Goal: Information Seeking & Learning: Learn about a topic

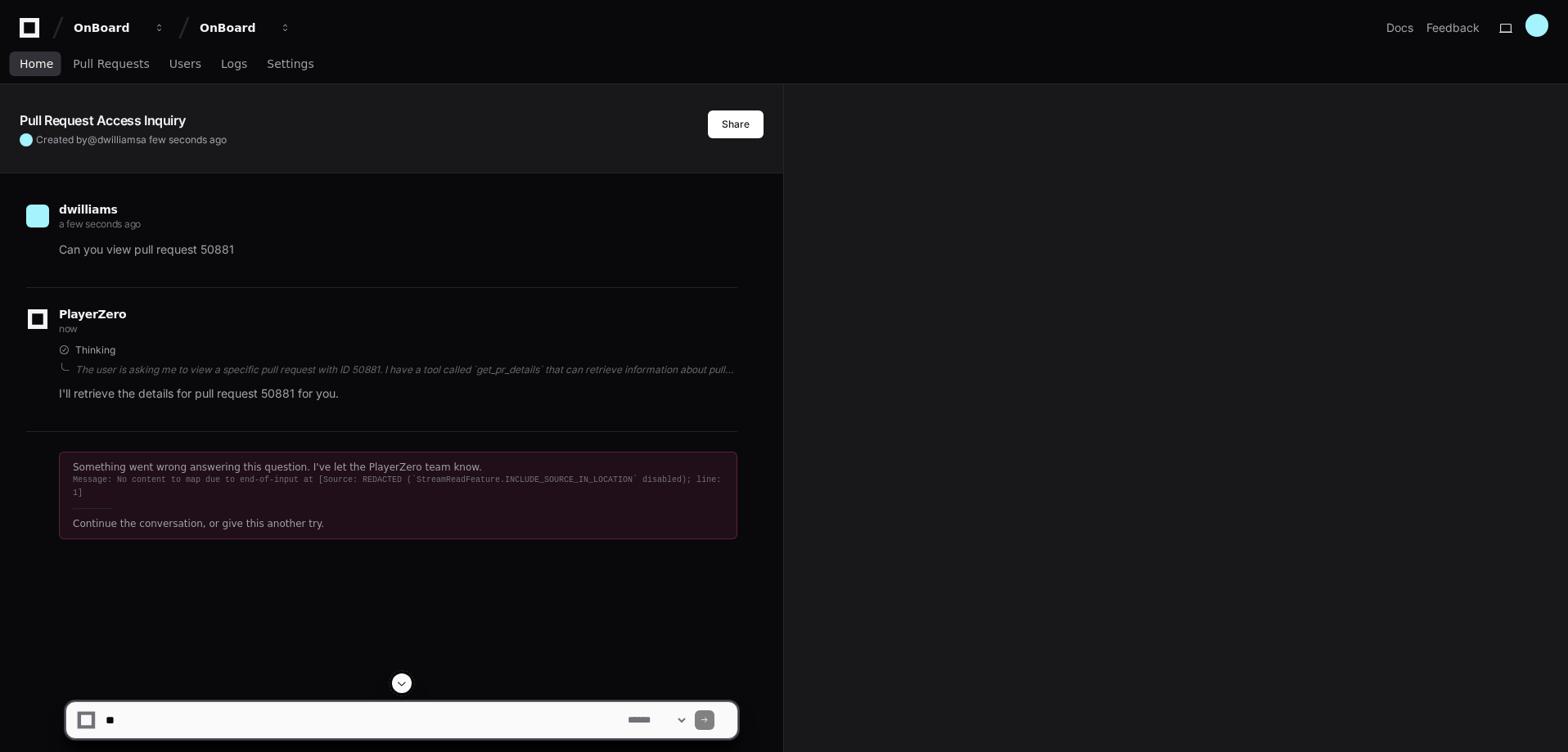
click at [30, 54] on link "Home" at bounding box center [36, 65] width 34 height 38
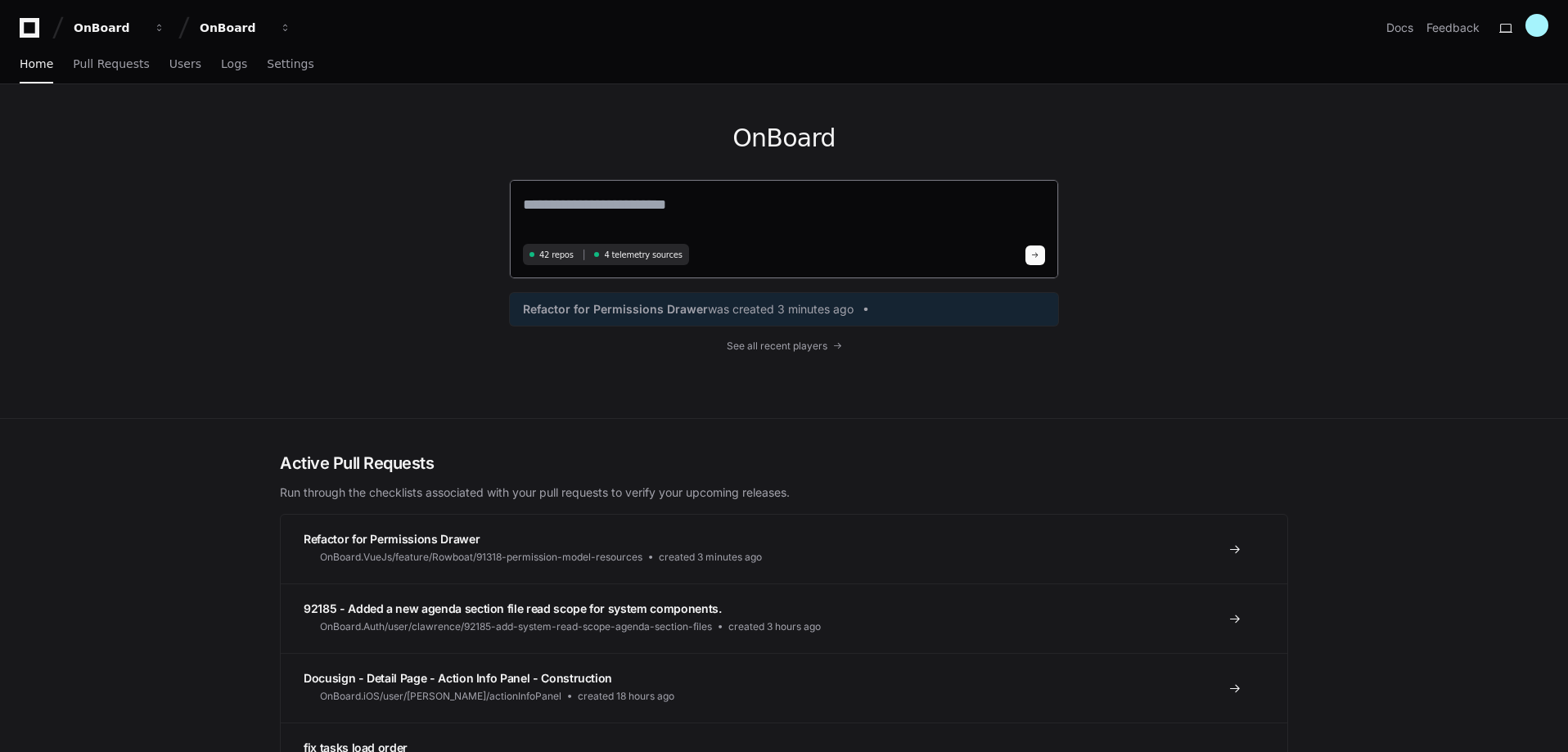
click at [668, 207] on textarea at bounding box center [784, 216] width 522 height 46
type textarea "*"
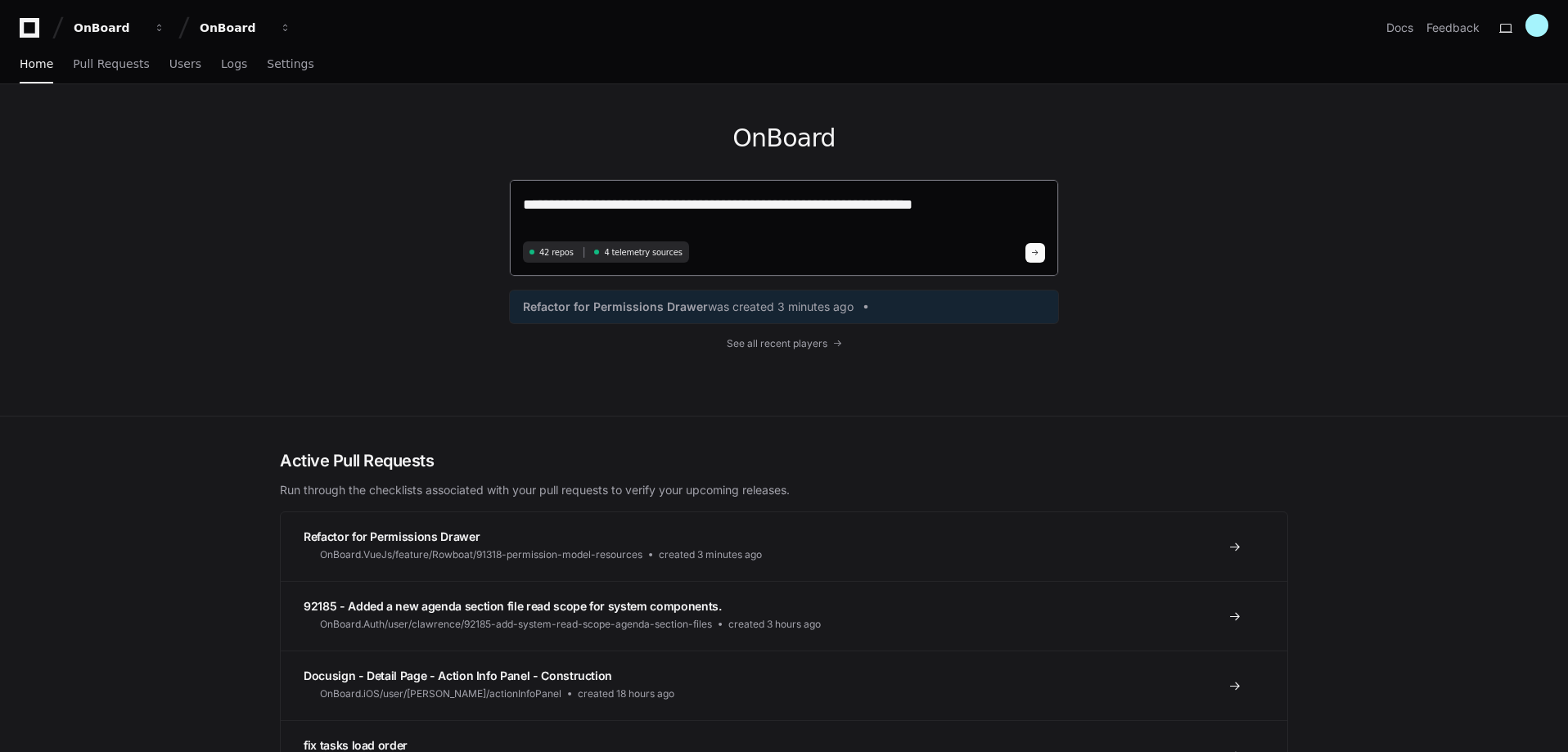
click at [979, 211] on textarea "**********" at bounding box center [784, 215] width 522 height 43
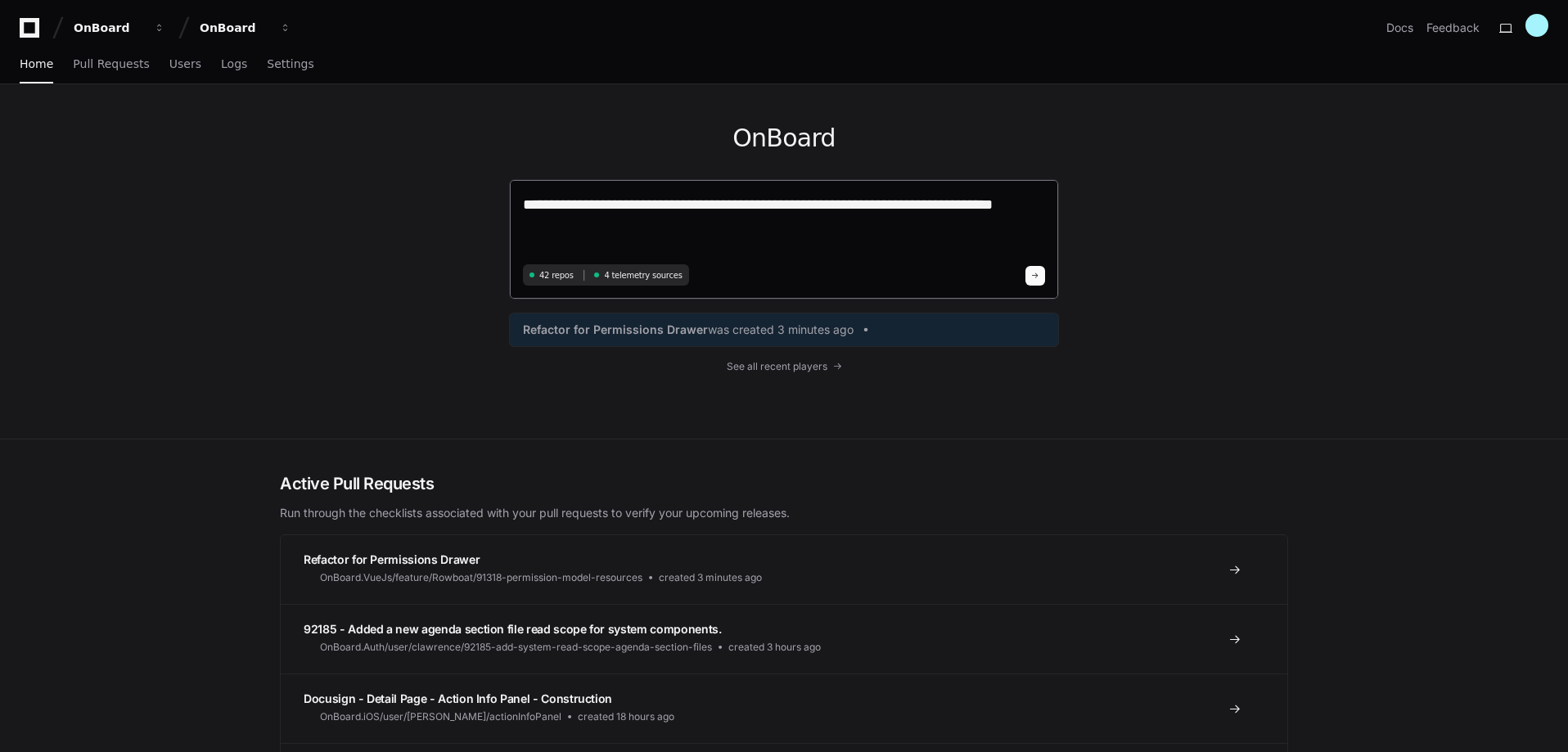
type textarea "**********"
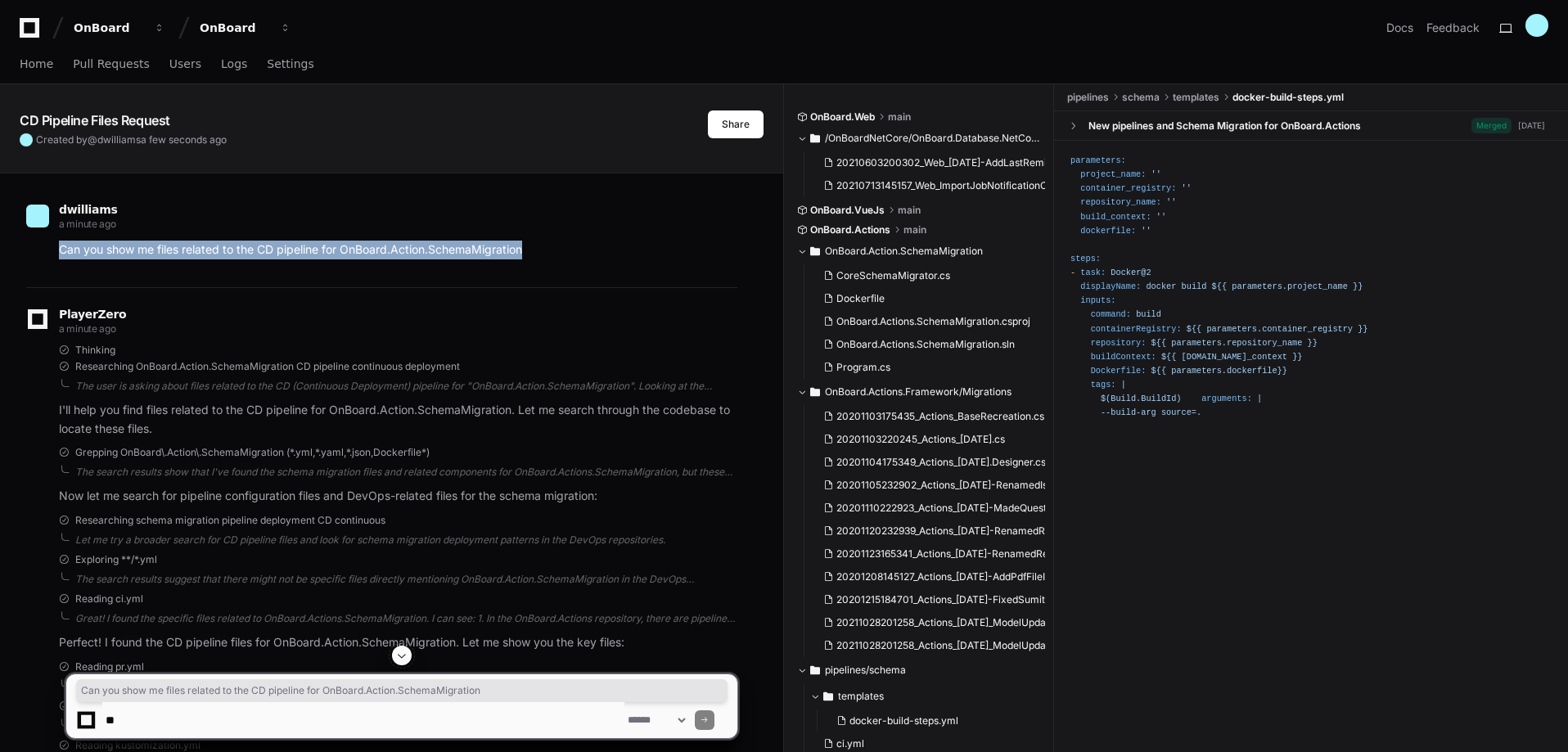
drag, startPoint x: 61, startPoint y: 255, endPoint x: 572, endPoint y: 246, distance: 511.1
click at [572, 246] on p "Can you show me files related to the CD pipeline for OnBoard.Action.SchemaMigra…" at bounding box center [397, 250] width 678 height 19
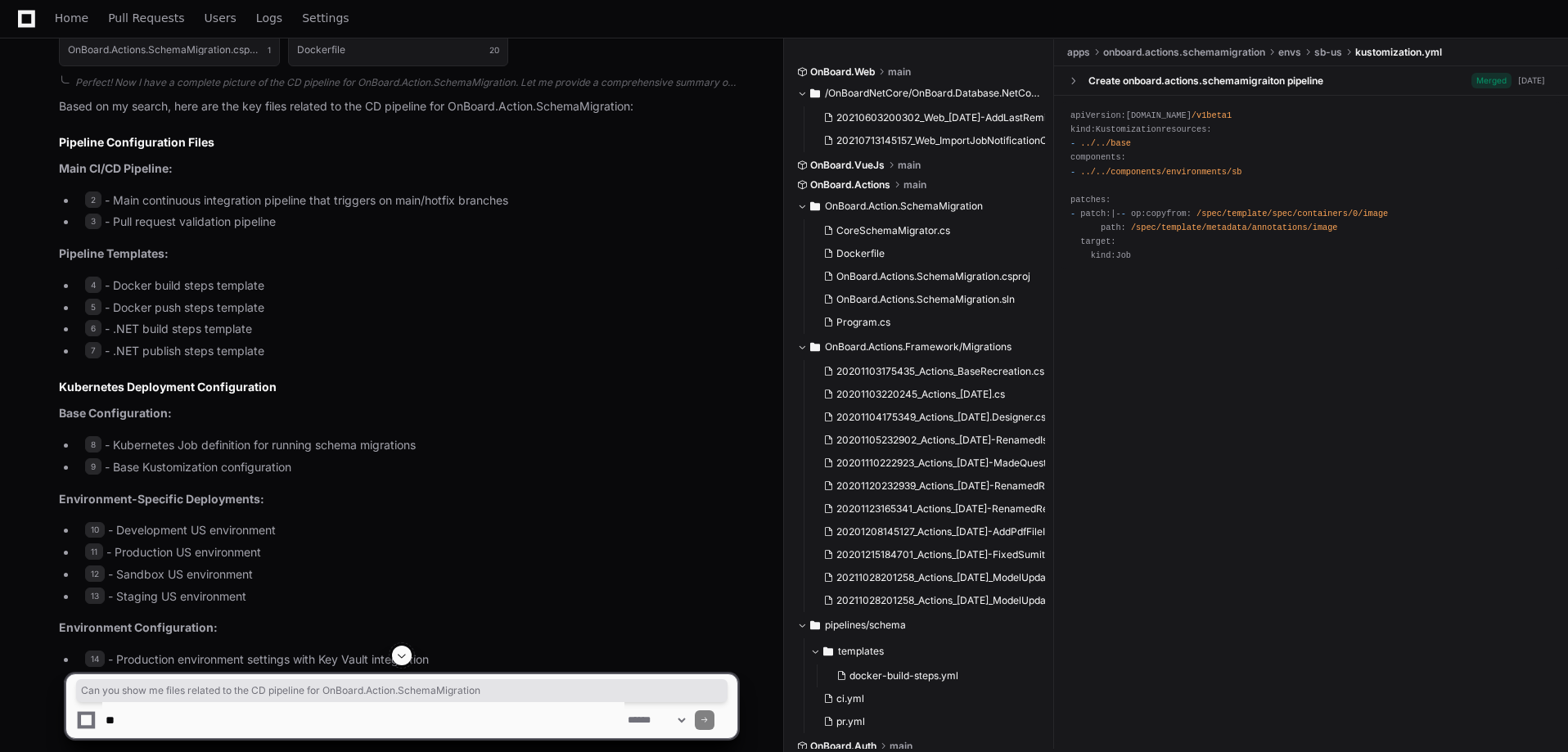
scroll to position [1145, 0]
click at [181, 296] on li "4 - Docker build steps template" at bounding box center [407, 288] width 661 height 19
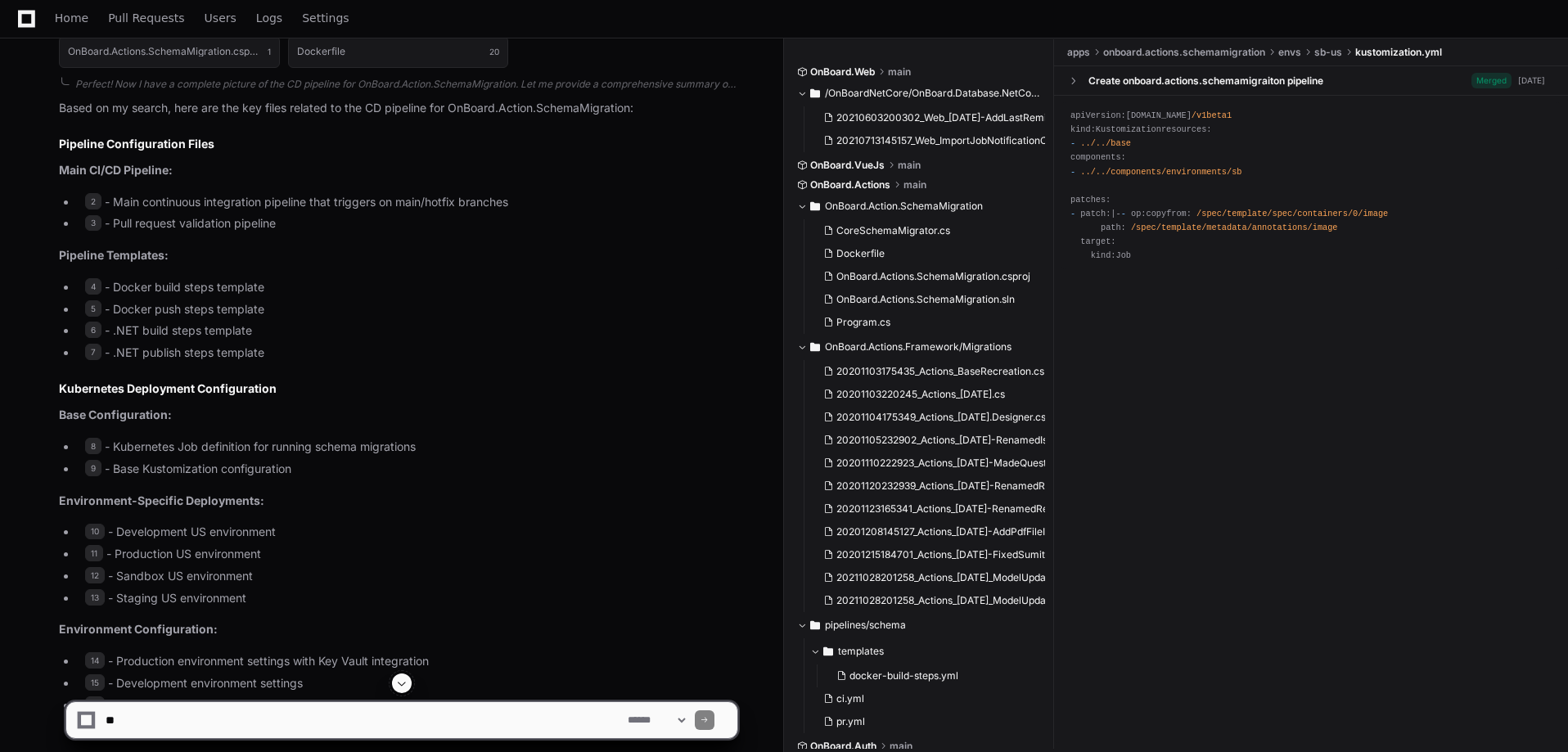
click at [184, 291] on li "4 - Docker build steps template" at bounding box center [407, 288] width 661 height 19
click at [87, 288] on span "4" at bounding box center [93, 286] width 16 height 16
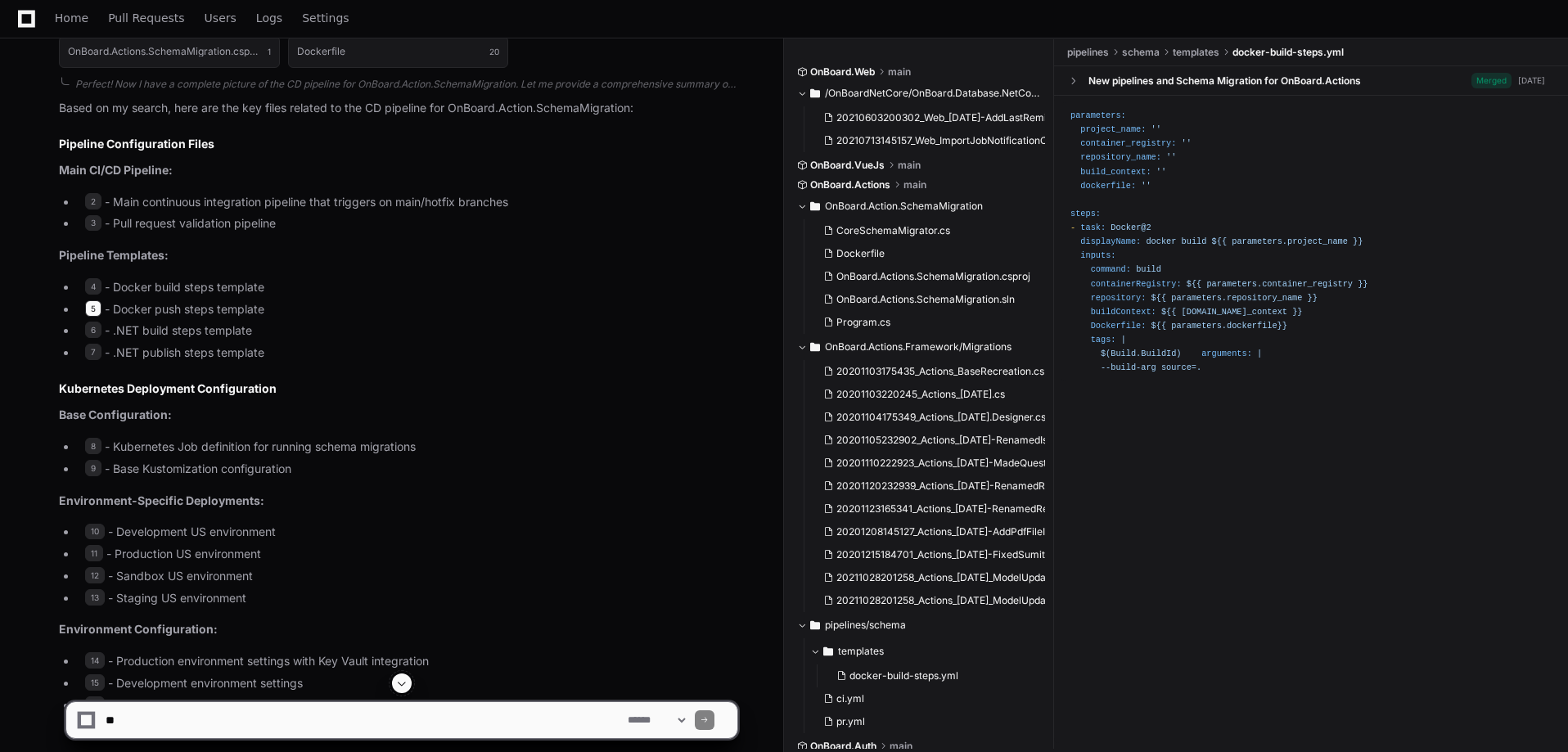
click at [90, 302] on span "5" at bounding box center [93, 308] width 16 height 16
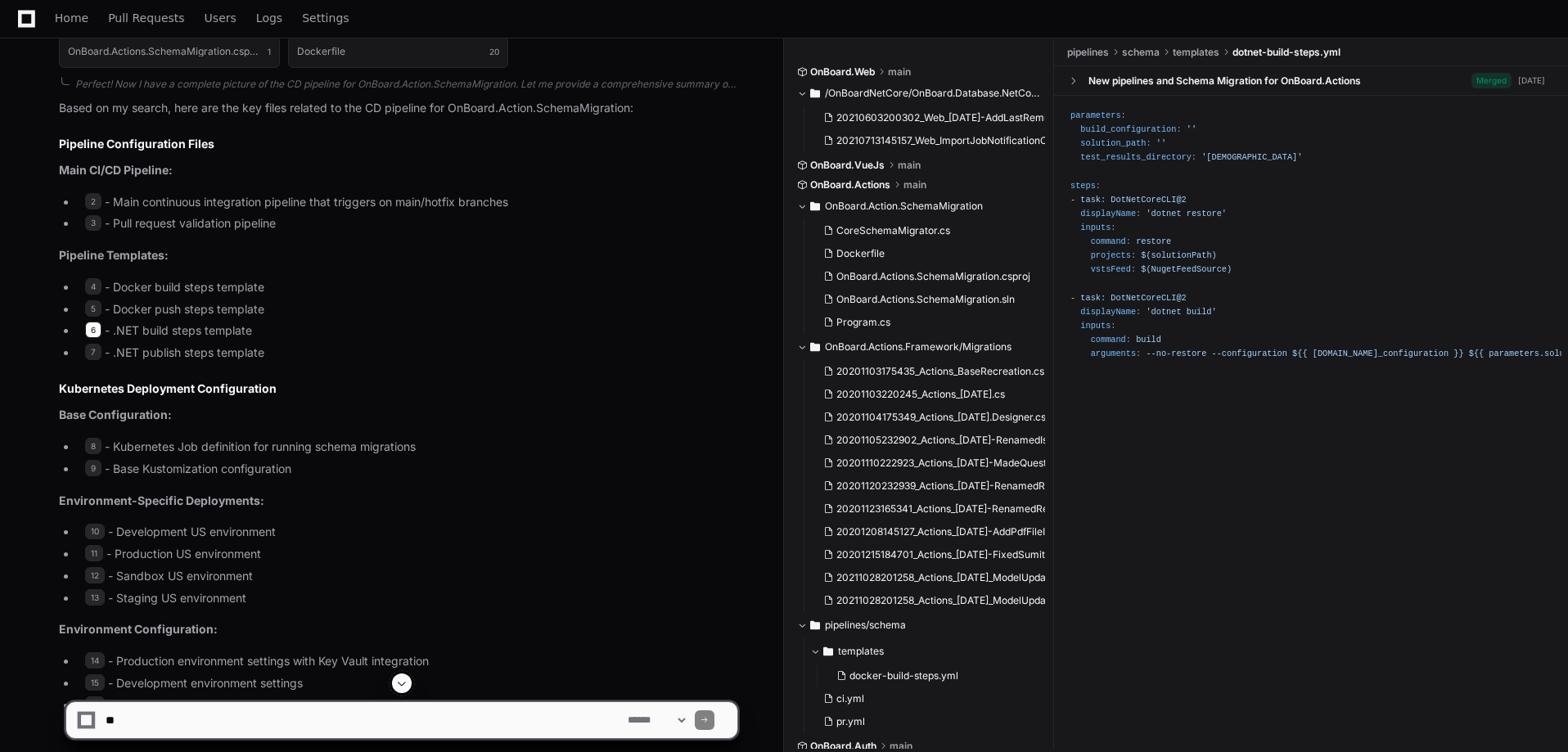
click at [98, 331] on span "6" at bounding box center [93, 329] width 16 height 16
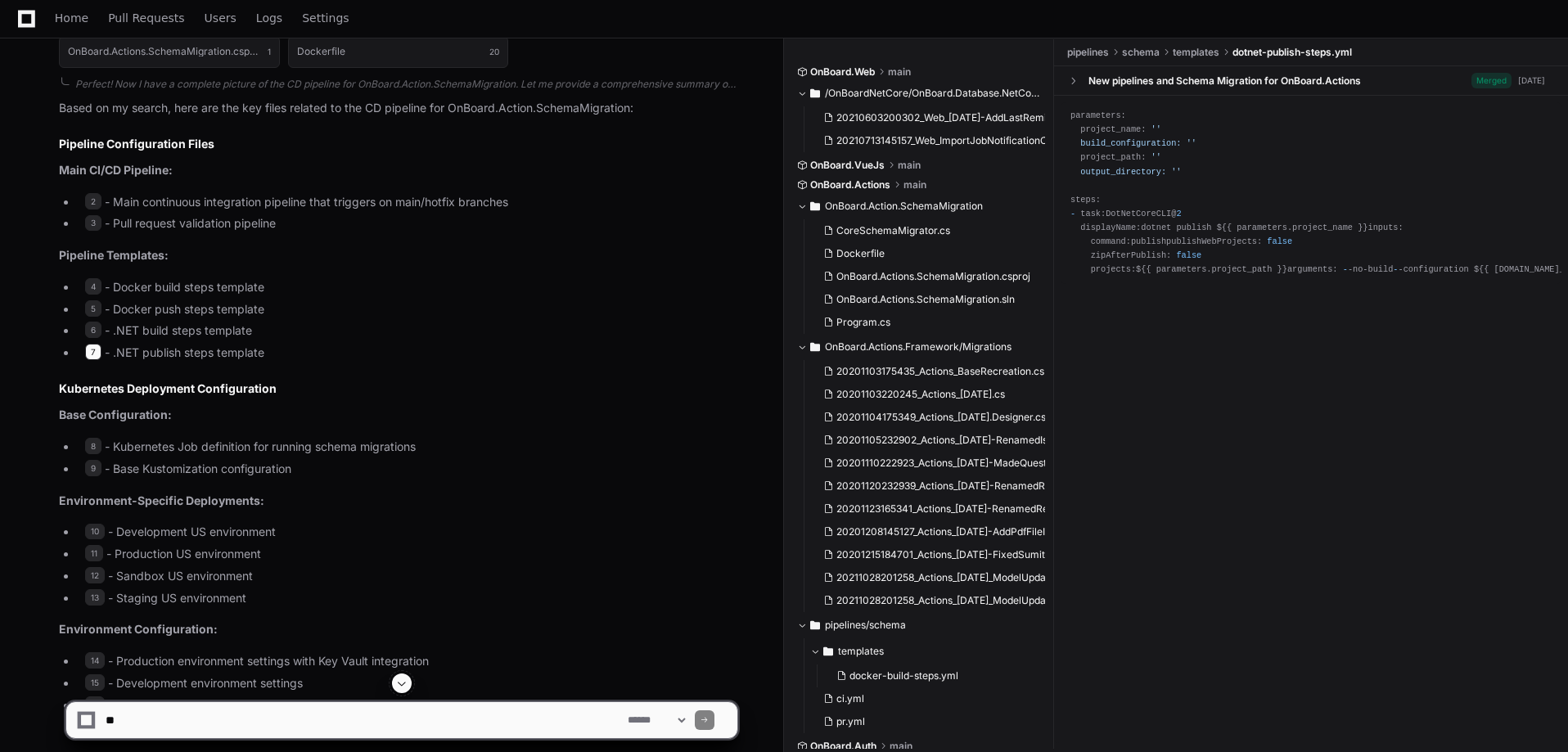
click at [91, 355] on span "7" at bounding box center [93, 351] width 16 height 16
click at [100, 193] on li "2 - Main continuous integration pipeline that triggers on main/hotfix branches" at bounding box center [407, 203] width 661 height 19
click at [100, 199] on span "2" at bounding box center [93, 201] width 16 height 16
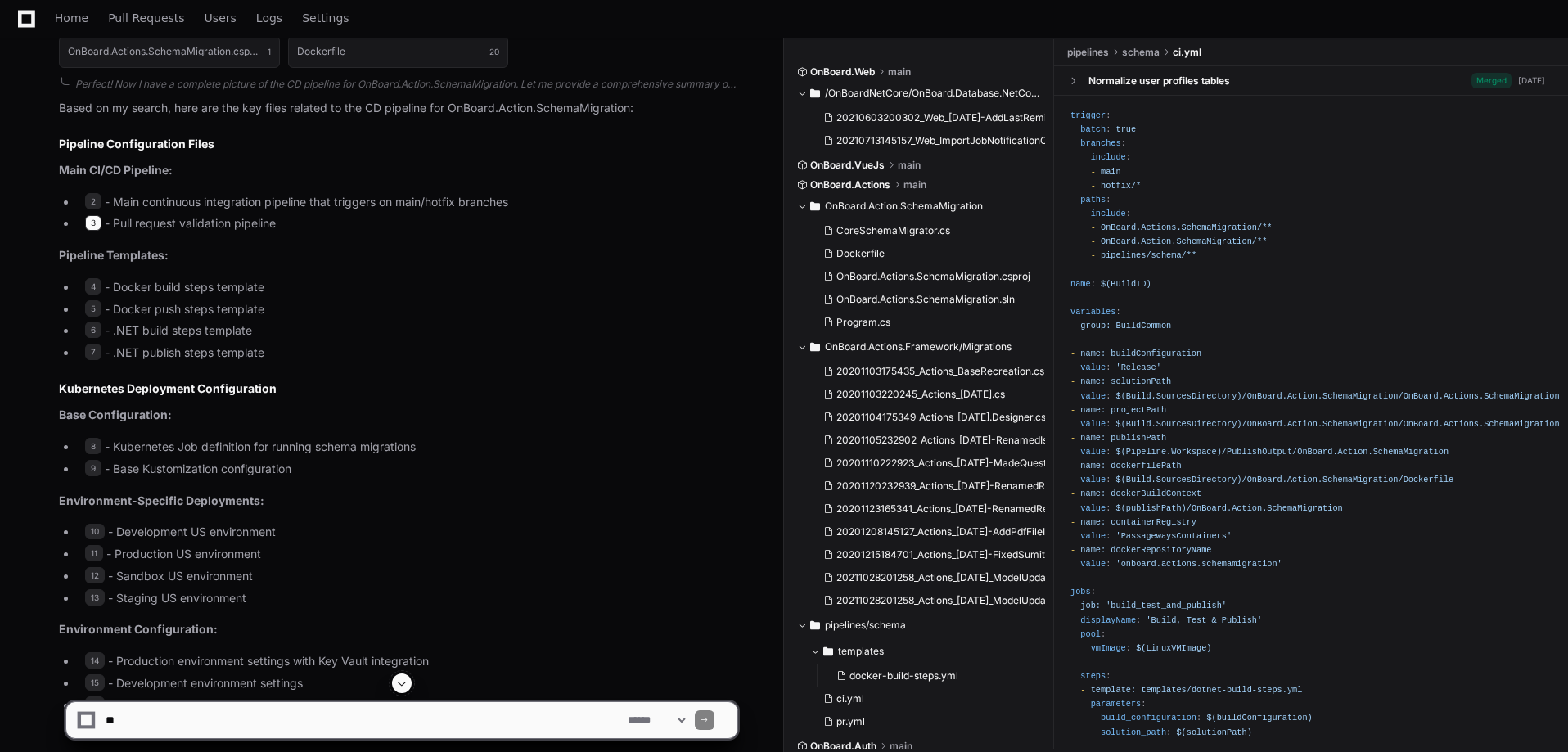
click at [92, 223] on span "3" at bounding box center [93, 223] width 16 height 16
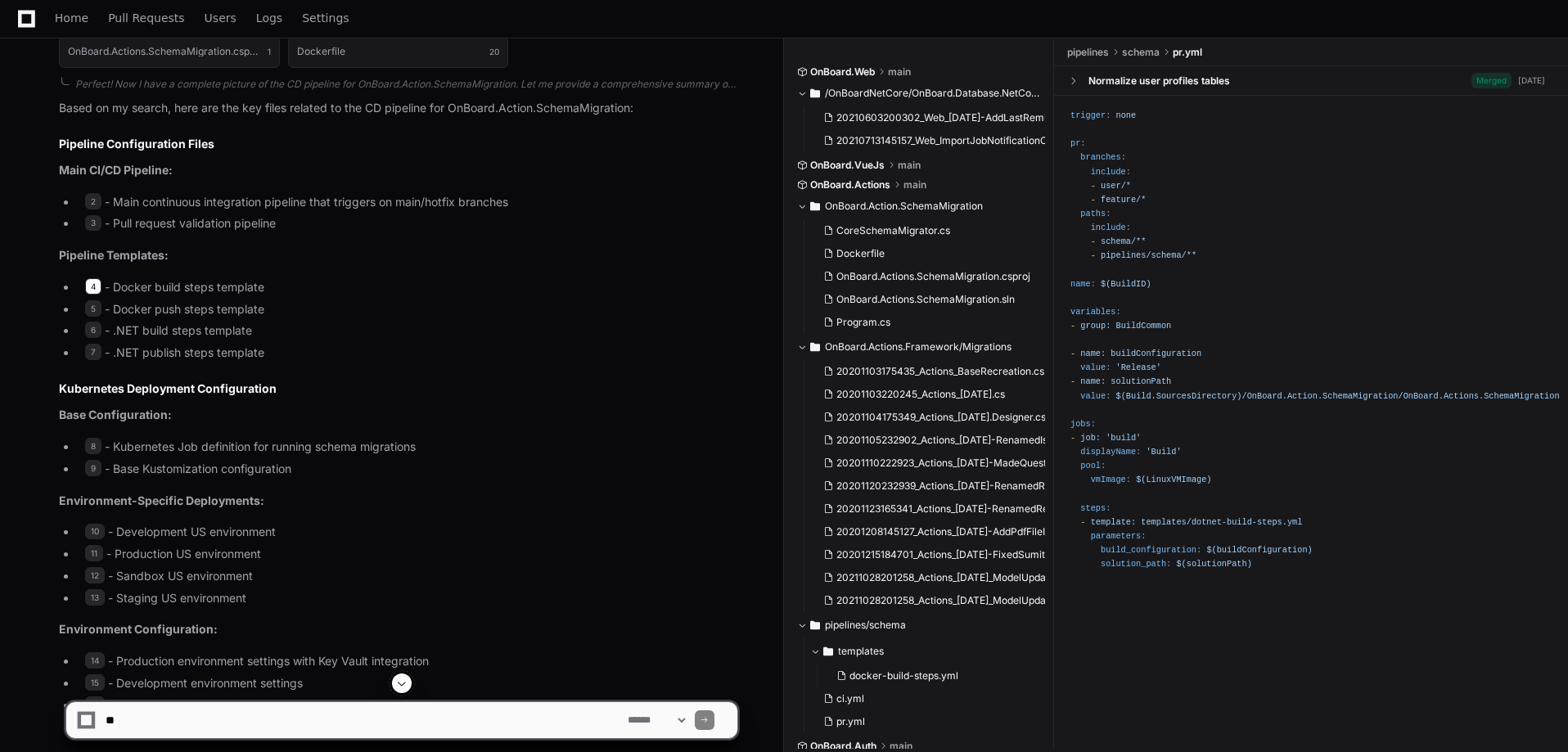
click at [90, 284] on span "4" at bounding box center [93, 286] width 16 height 16
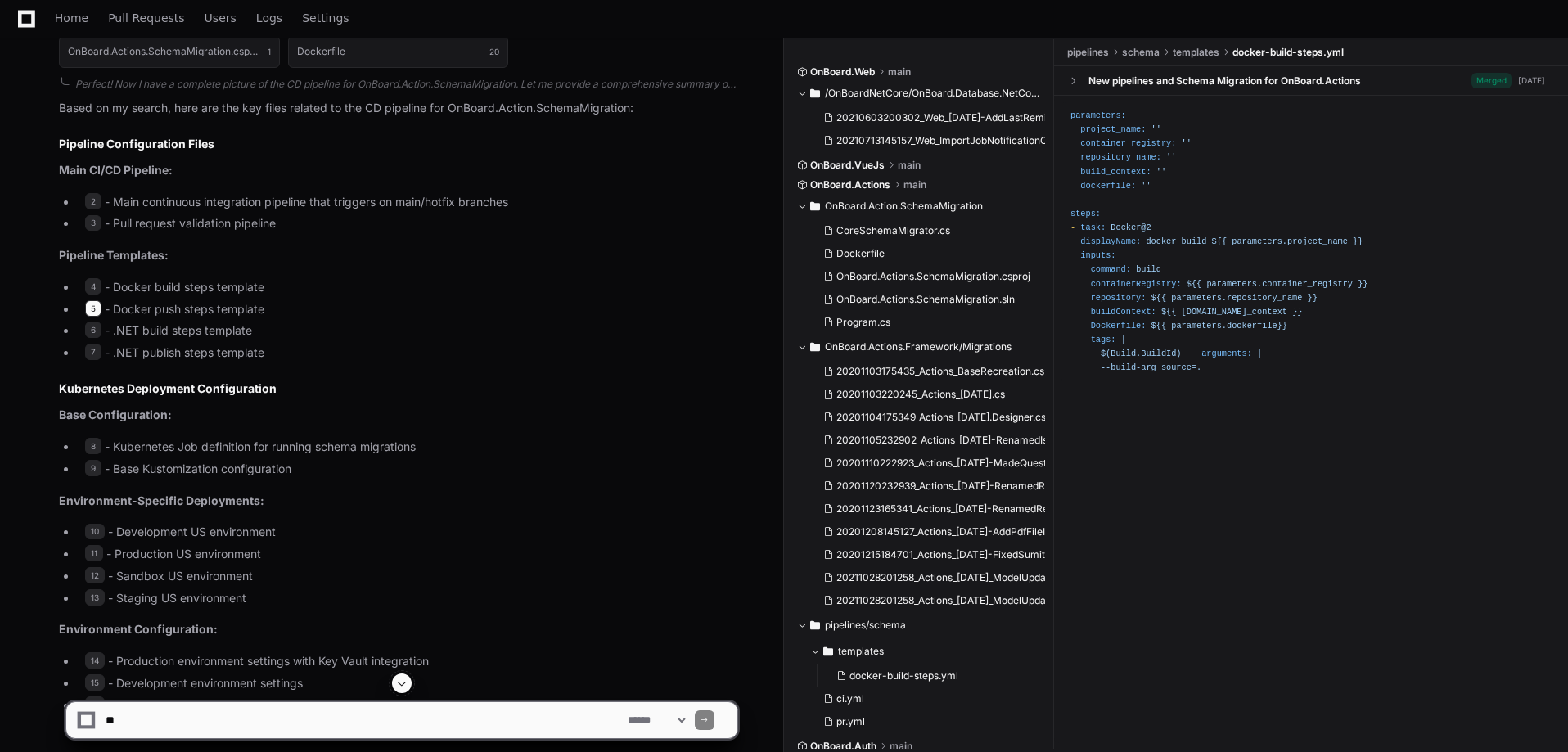
click at [87, 309] on span "5" at bounding box center [93, 308] width 16 height 16
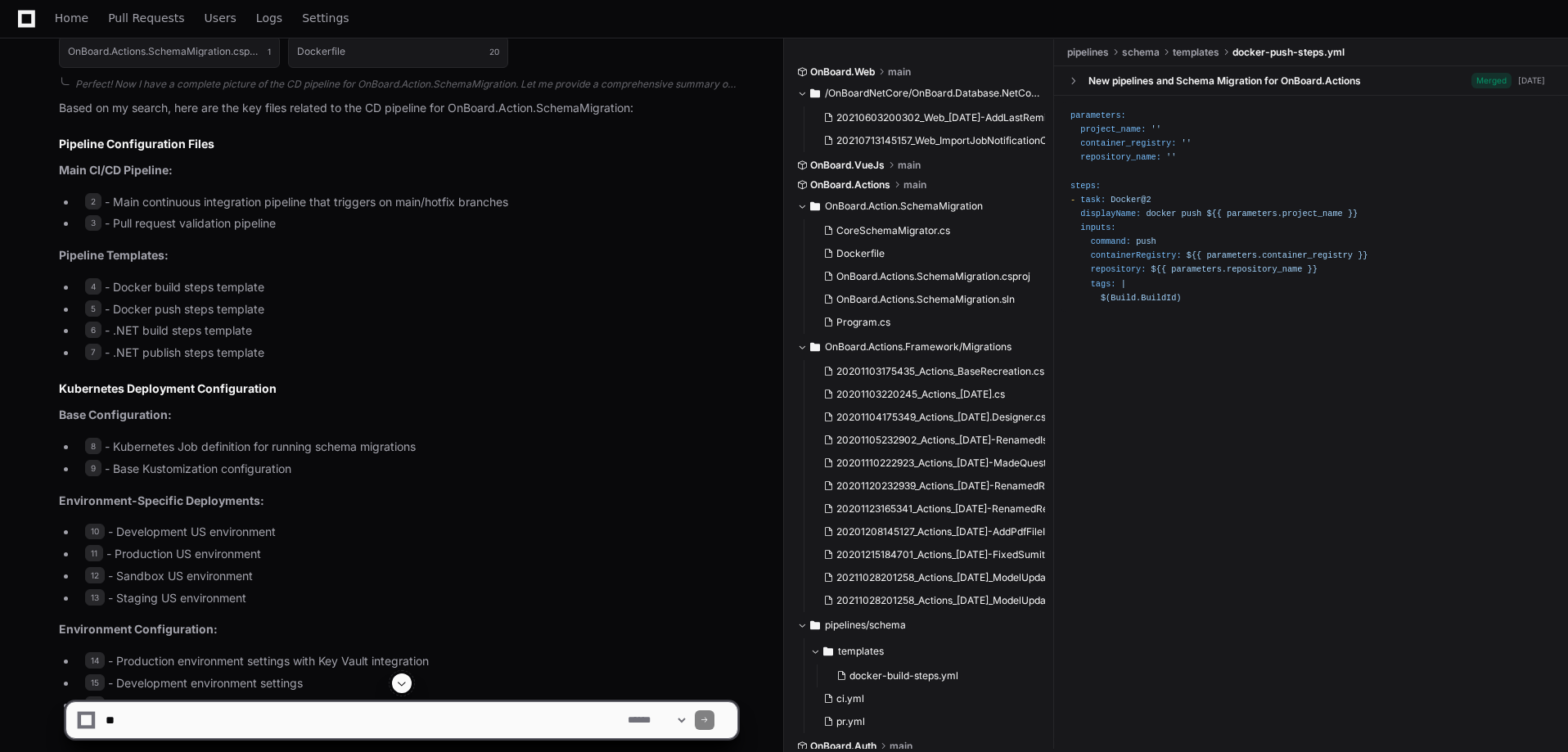
click at [91, 339] on li "6 - .NET build steps template" at bounding box center [407, 331] width 661 height 19
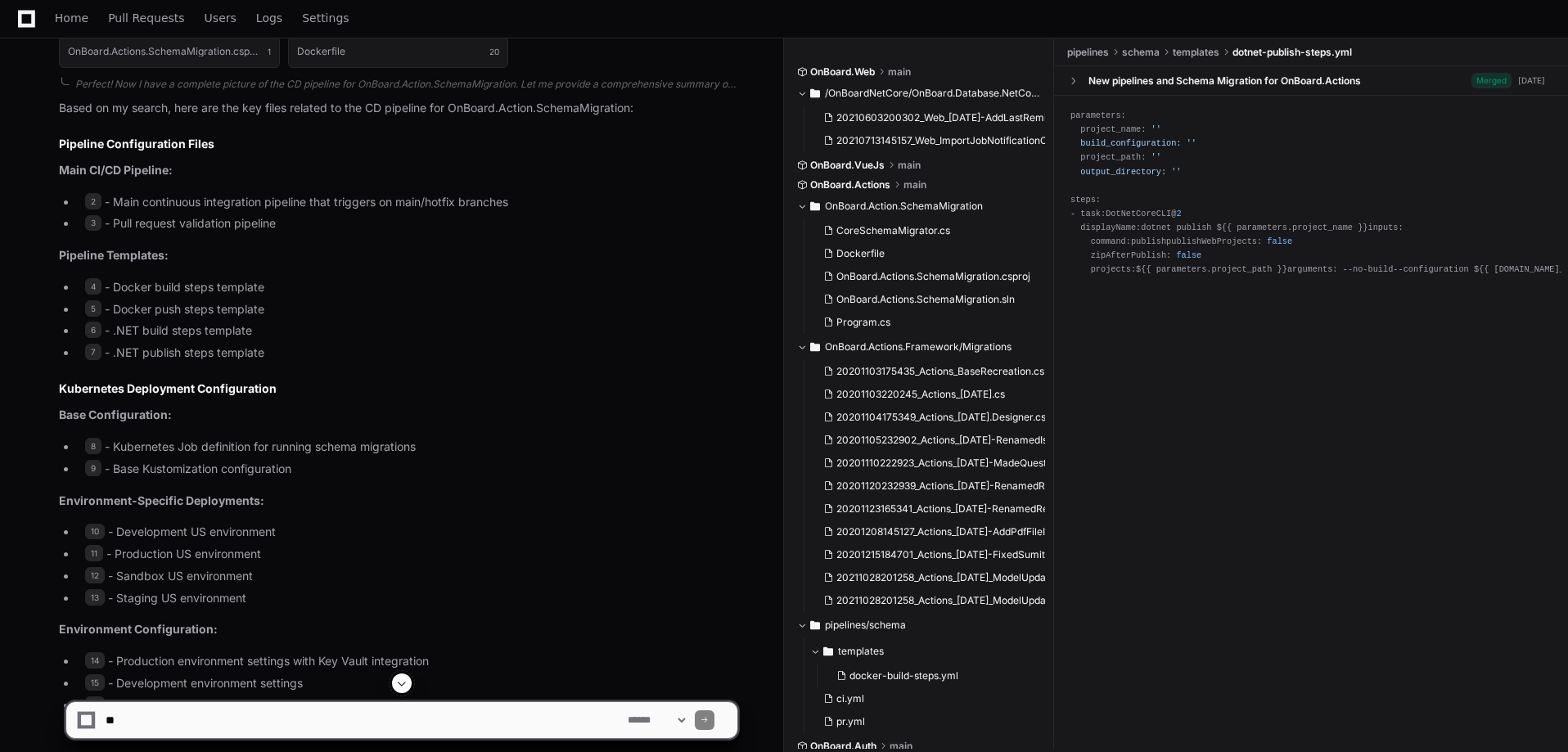
drag, startPoint x: 92, startPoint y: 351, endPoint x: 93, endPoint y: 362, distance: 11.0
click at [92, 353] on span "7" at bounding box center [93, 351] width 16 height 16
click at [92, 447] on span "8" at bounding box center [93, 446] width 16 height 16
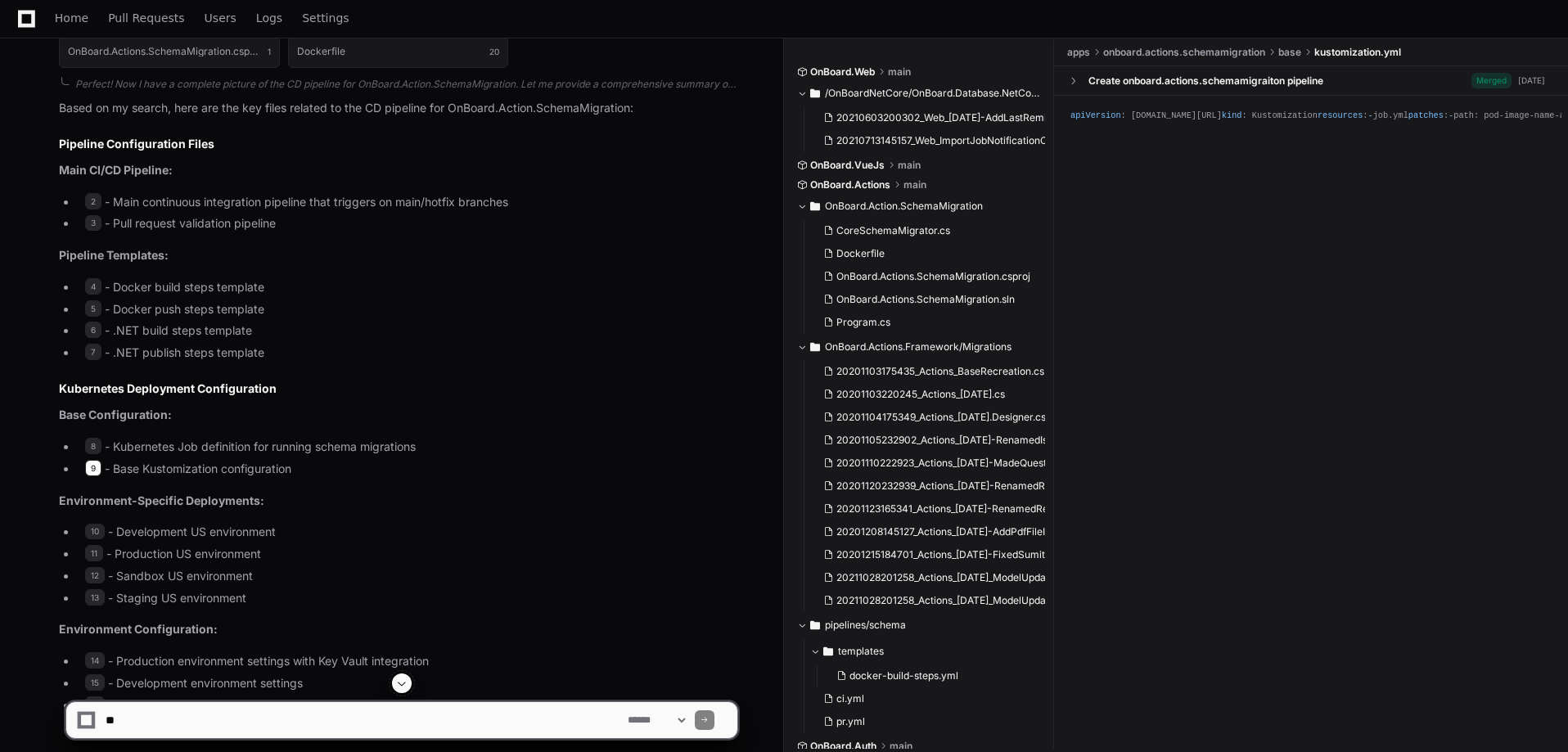
click at [91, 464] on span "9" at bounding box center [93, 467] width 16 height 16
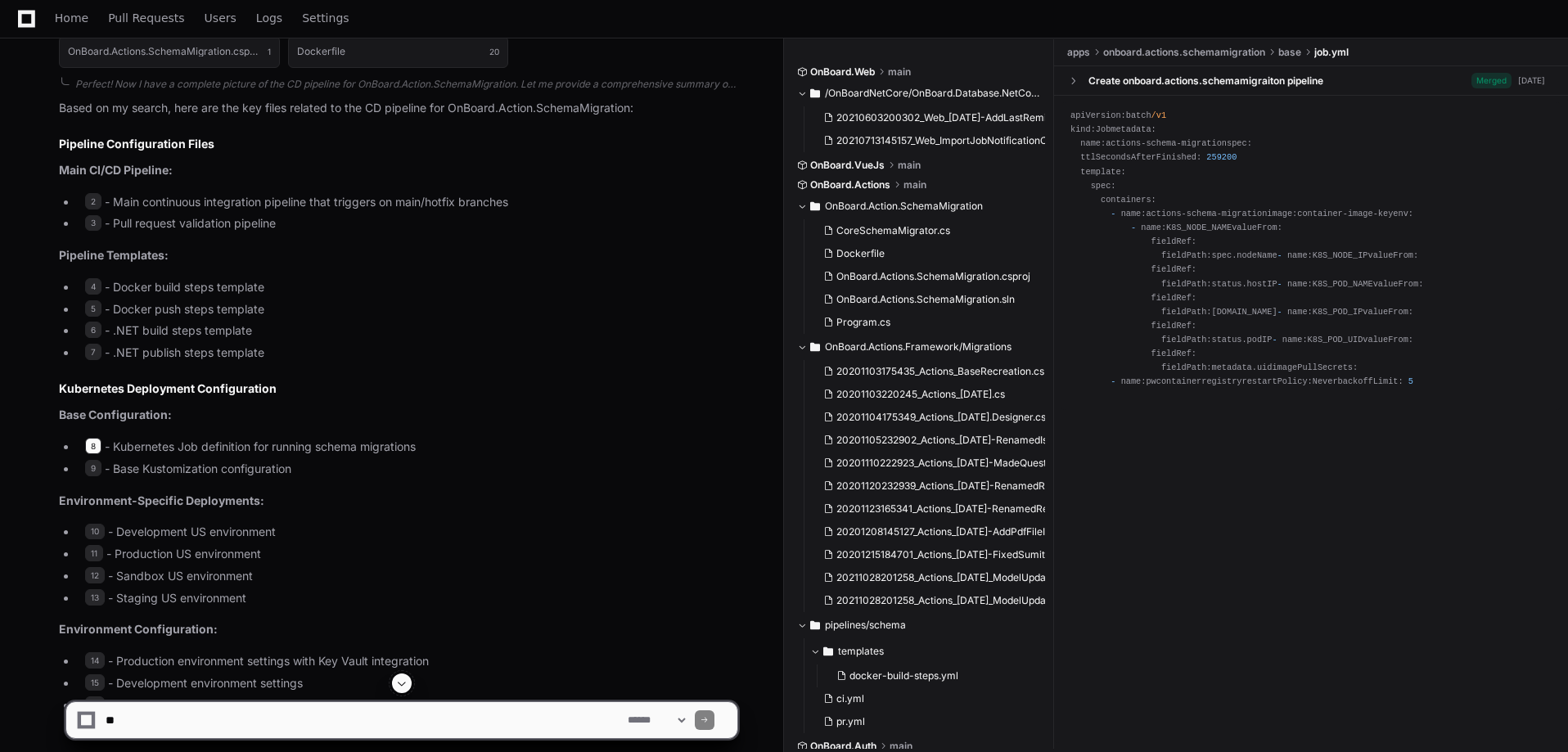
click at [97, 446] on span "8" at bounding box center [93, 446] width 16 height 16
click at [97, 443] on span "8" at bounding box center [93, 446] width 16 height 16
click at [1231, 82] on div "Create onboard.actions.schemamigraiton pipeline" at bounding box center [1206, 80] width 235 height 13
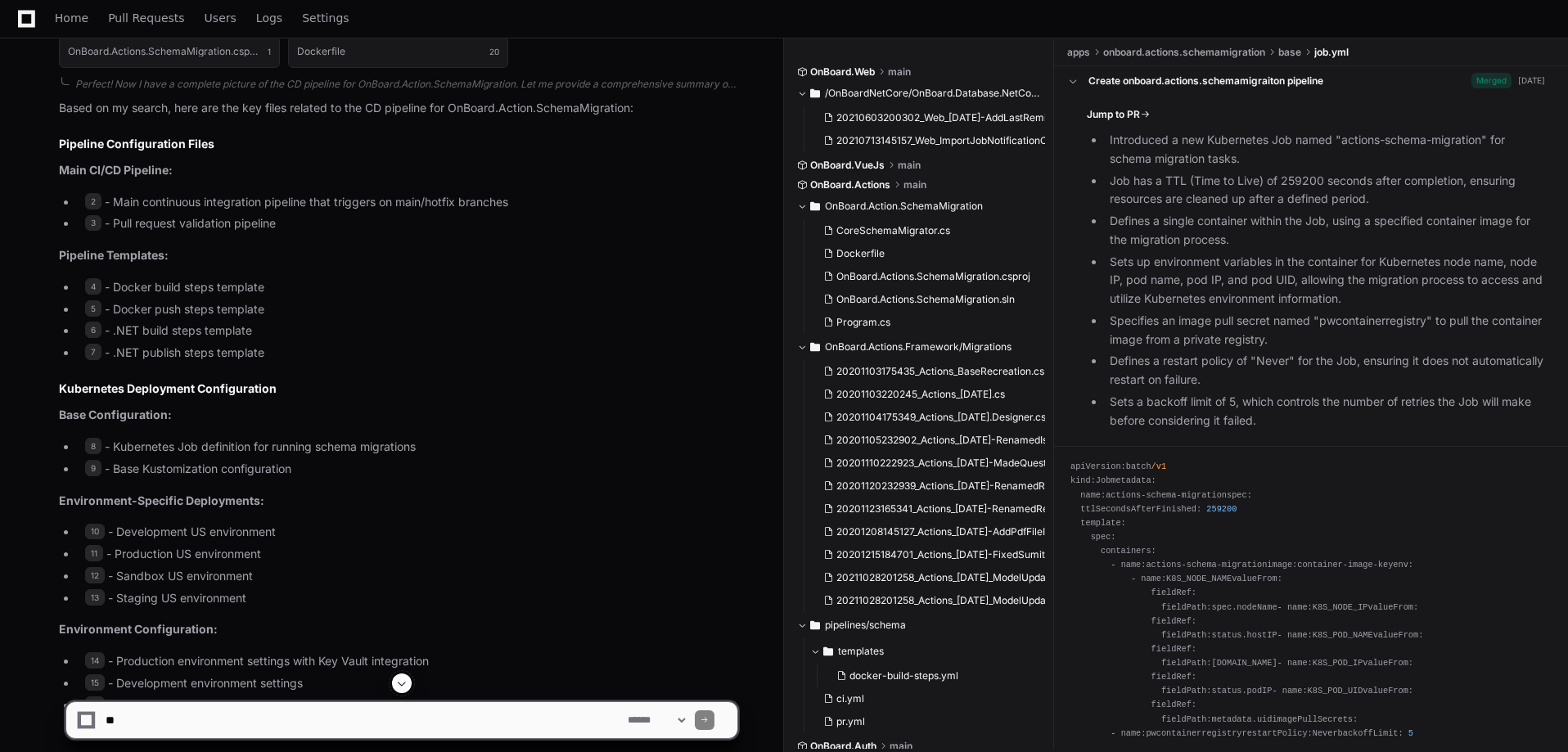
click at [1231, 83] on div "Create onboard.actions.schemamigraiton pipeline" at bounding box center [1206, 80] width 235 height 13
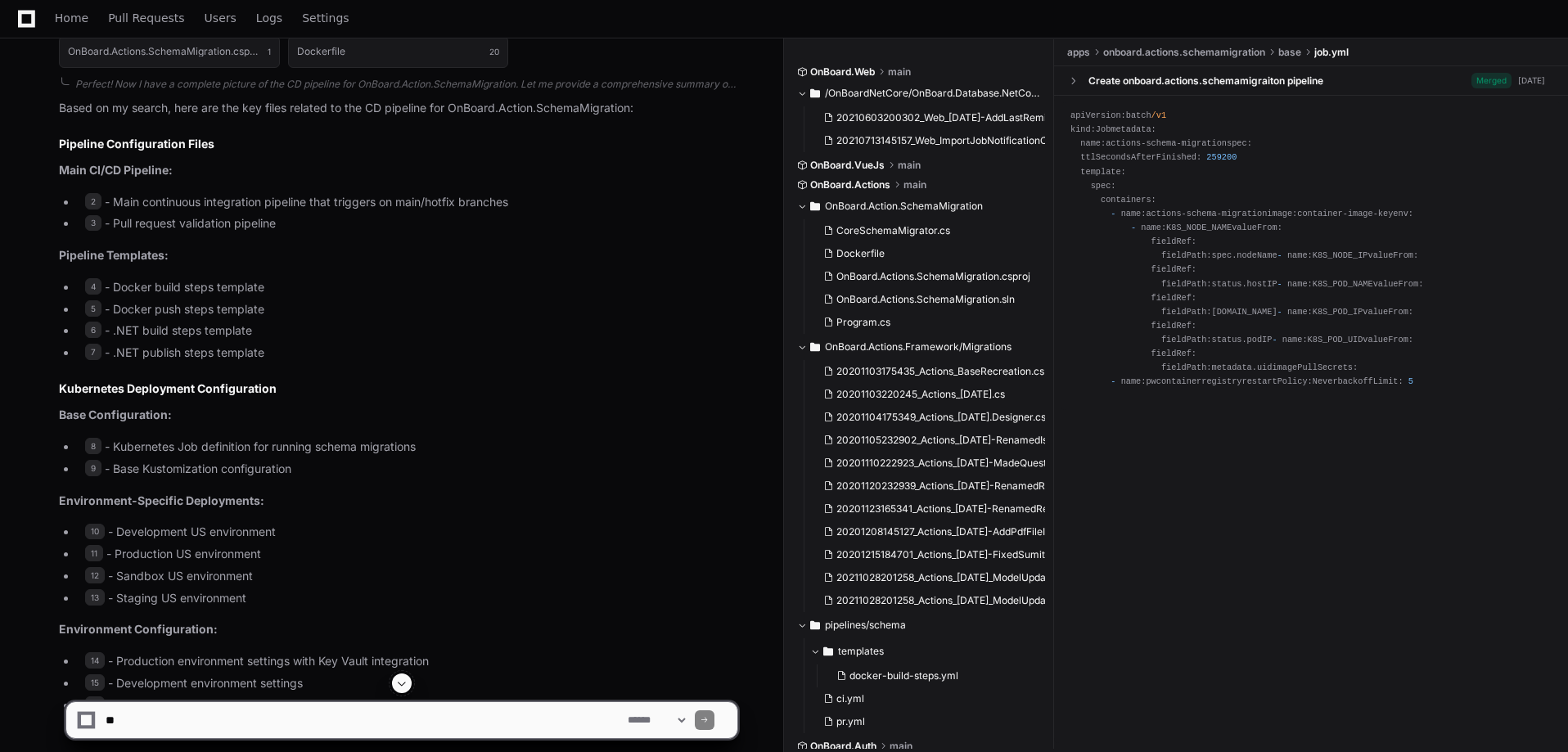
click at [1232, 83] on div "Create onboard.actions.schemamigraiton pipeline" at bounding box center [1206, 80] width 235 height 13
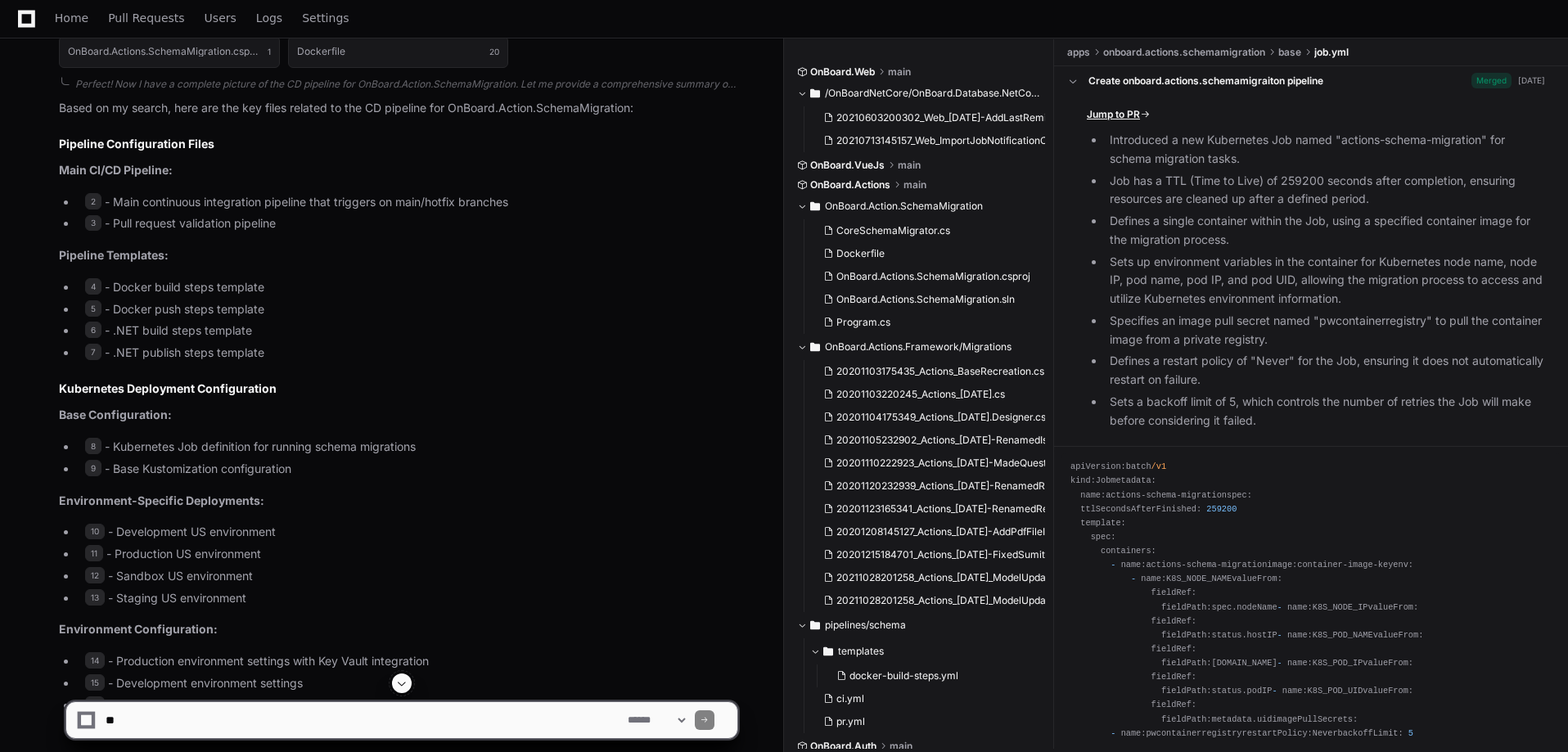
click at [1120, 114] on span "Jump to PR" at bounding box center [1114, 114] width 54 height 13
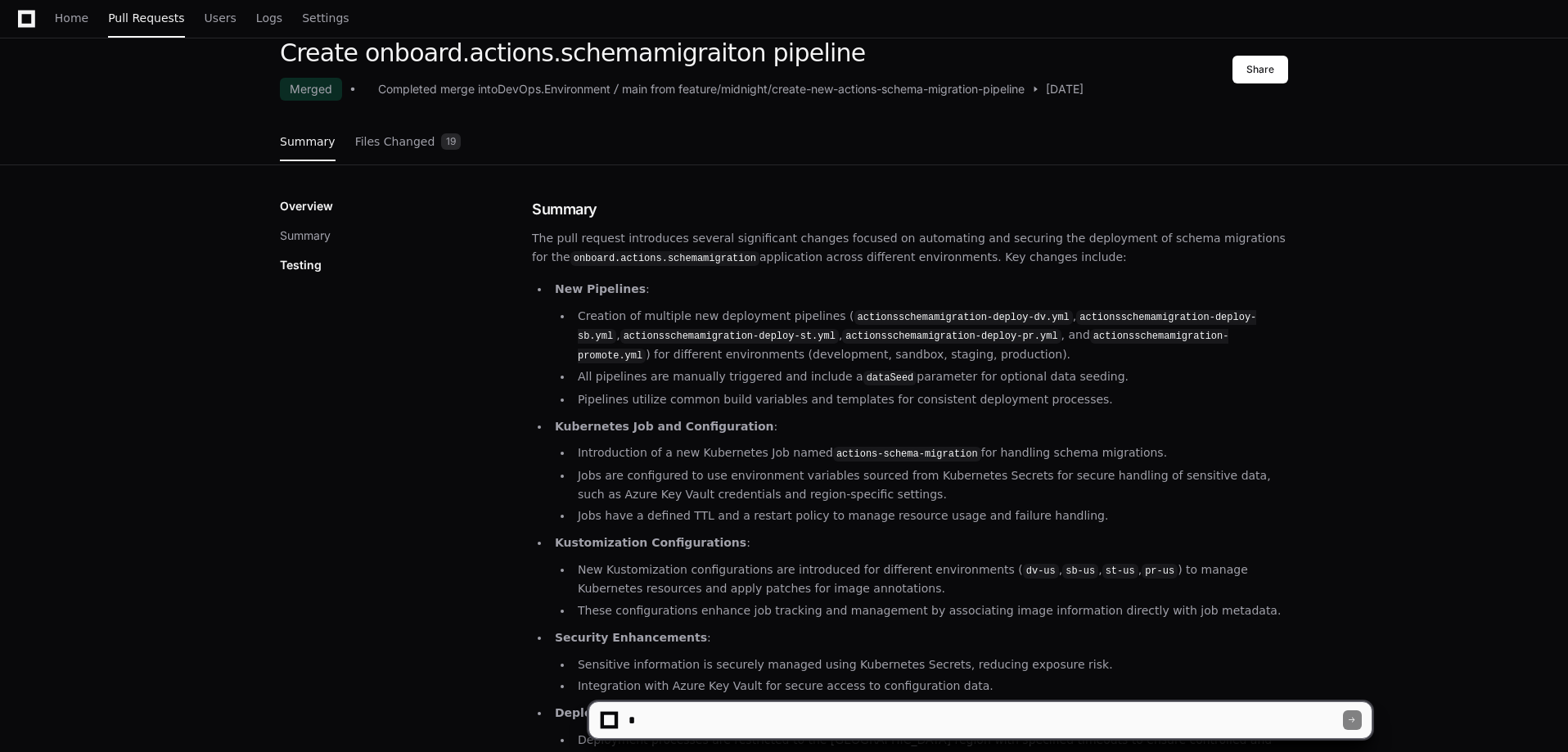
scroll to position [305, 0]
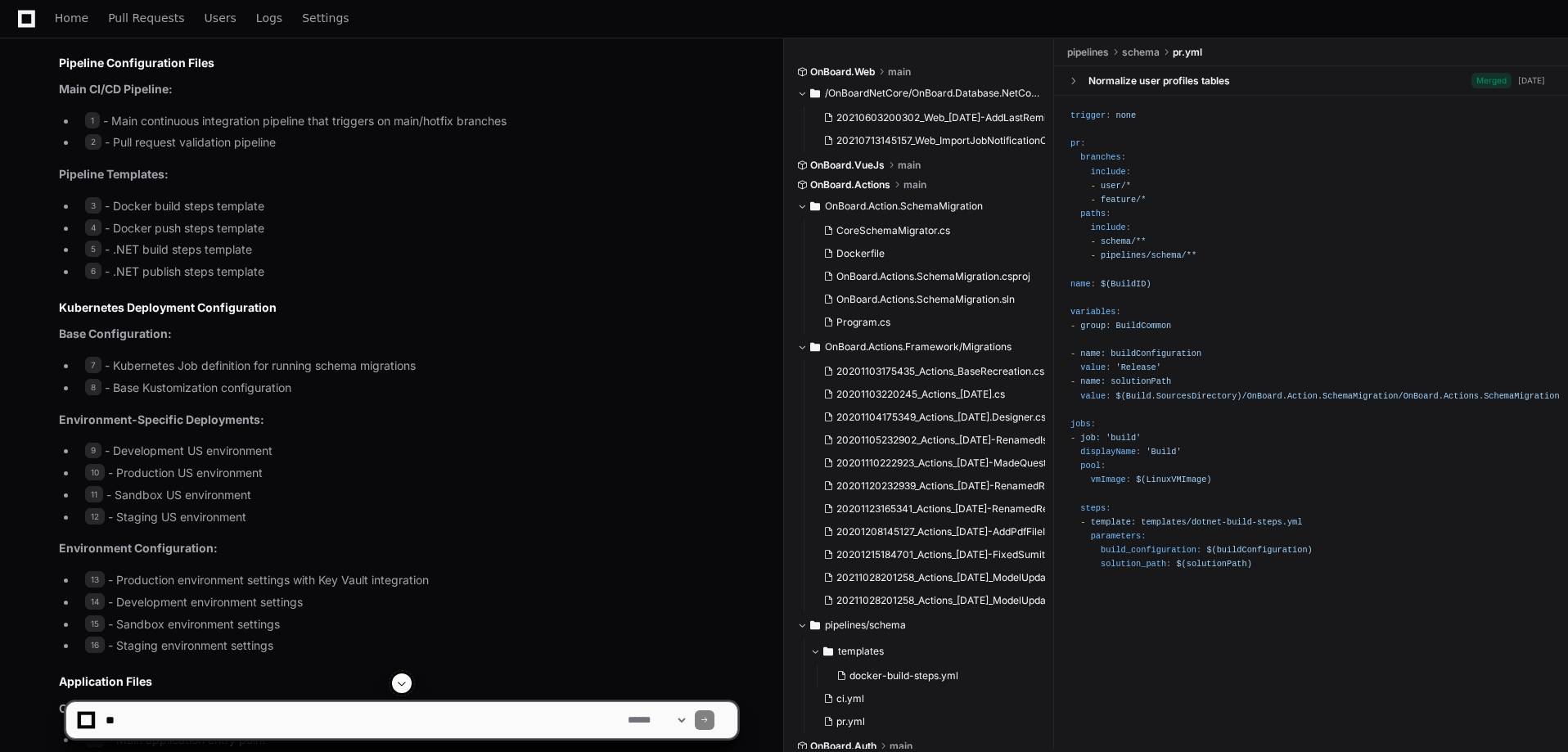
scroll to position [1227, 0]
click at [93, 368] on span "7" at bounding box center [93, 363] width 16 height 16
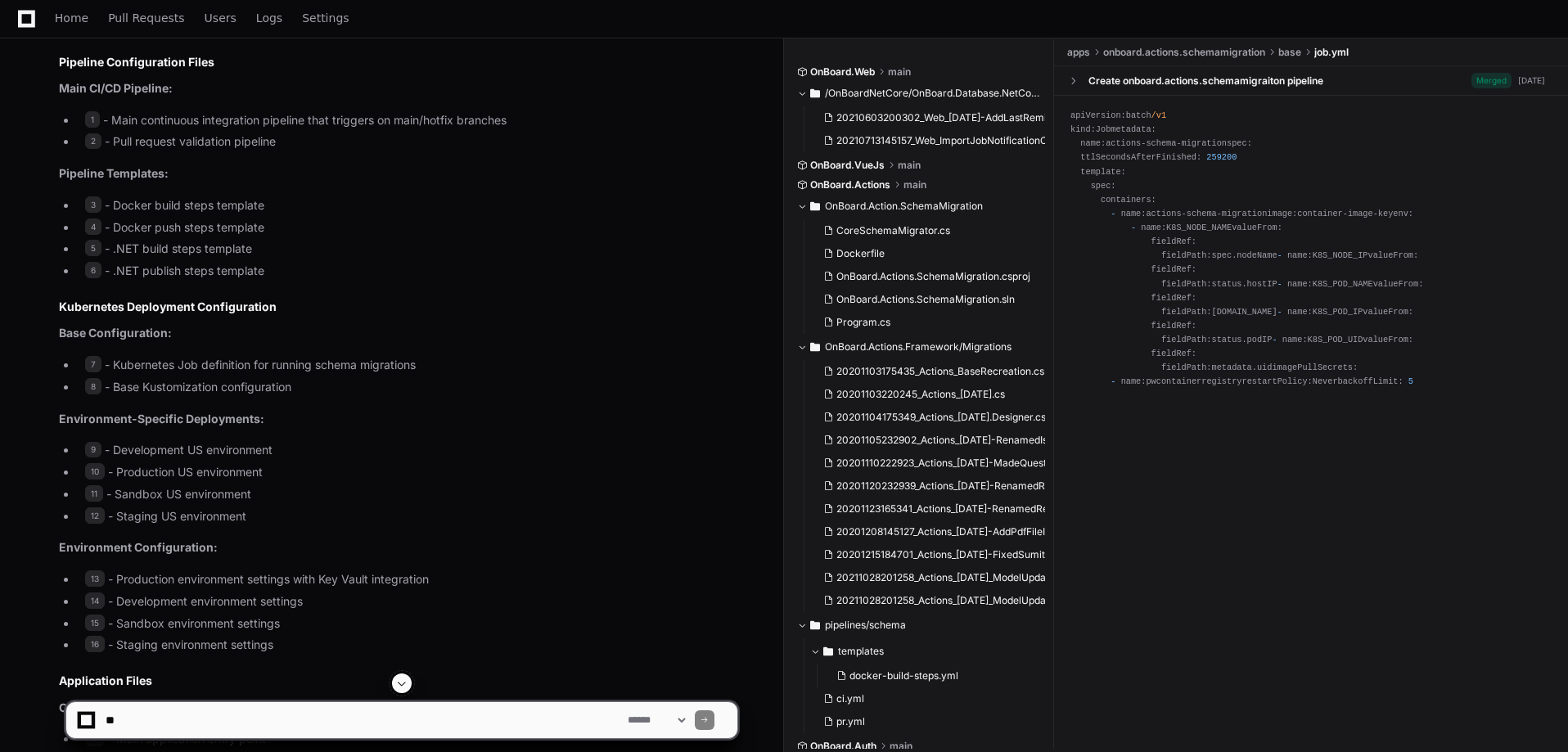
click at [1190, 77] on div "Create onboard.actions.schemamigraiton pipeline" at bounding box center [1206, 80] width 235 height 13
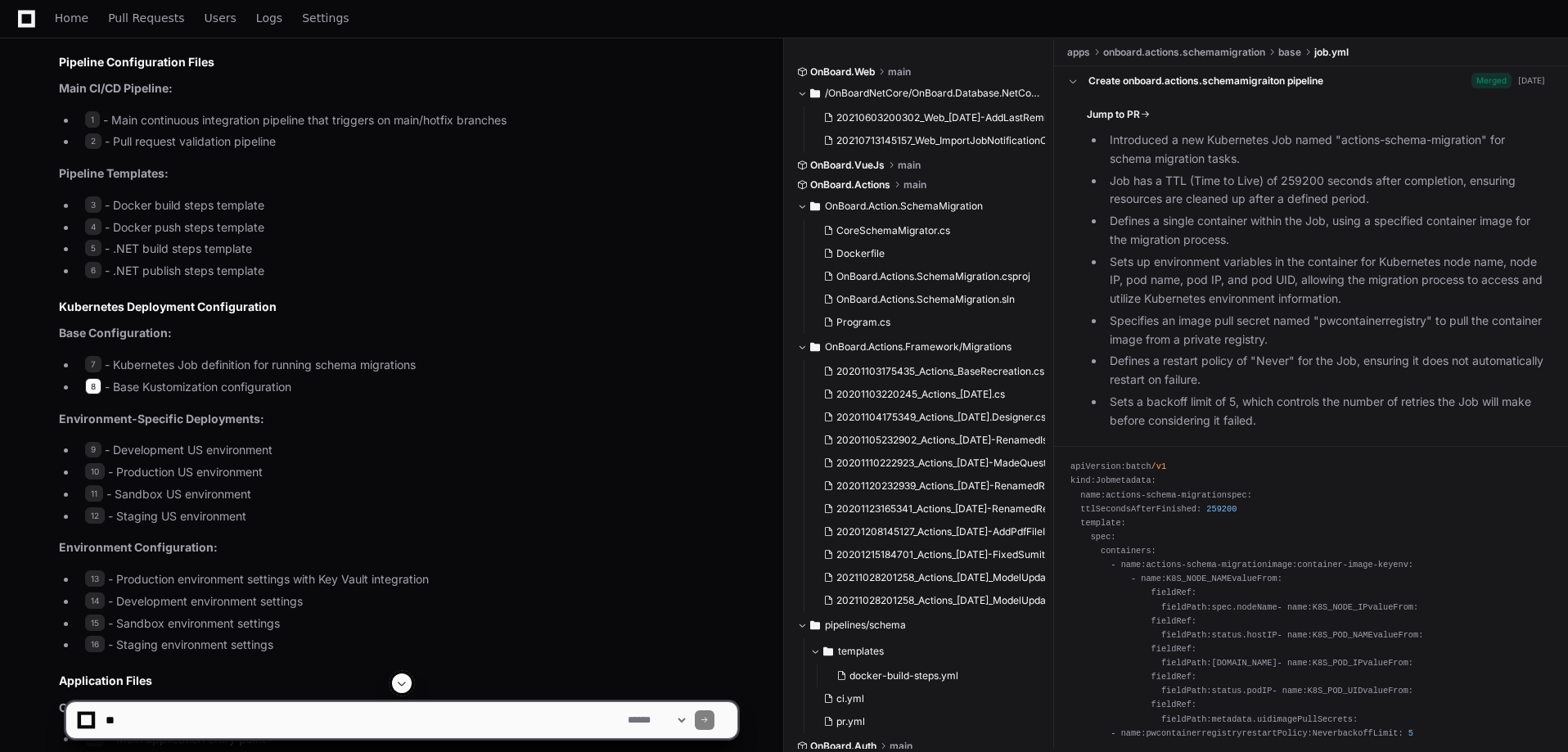
click at [92, 384] on span "8" at bounding box center [93, 386] width 16 height 16
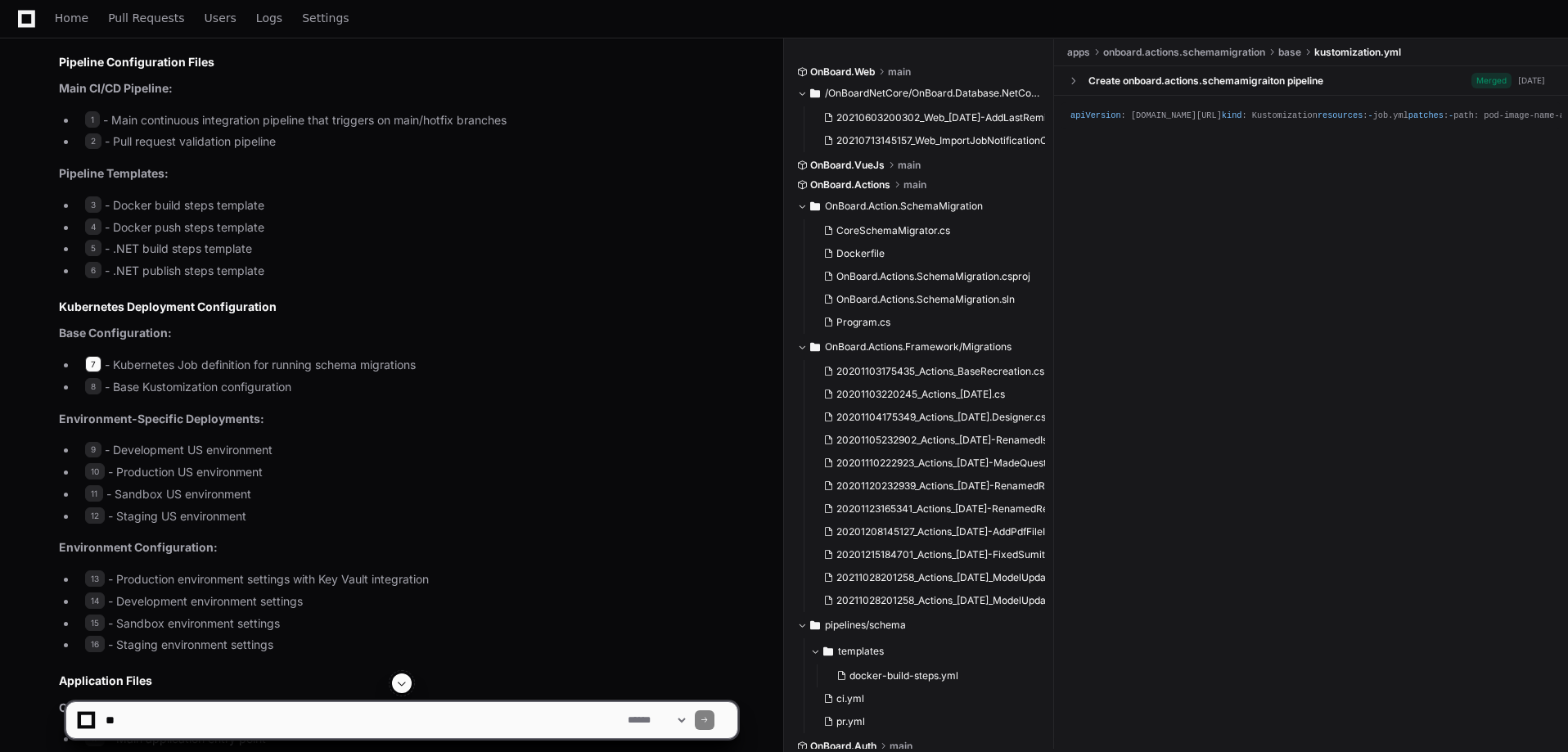
click at [93, 362] on span "7" at bounding box center [93, 363] width 16 height 16
click at [93, 365] on span "7" at bounding box center [93, 363] width 16 height 16
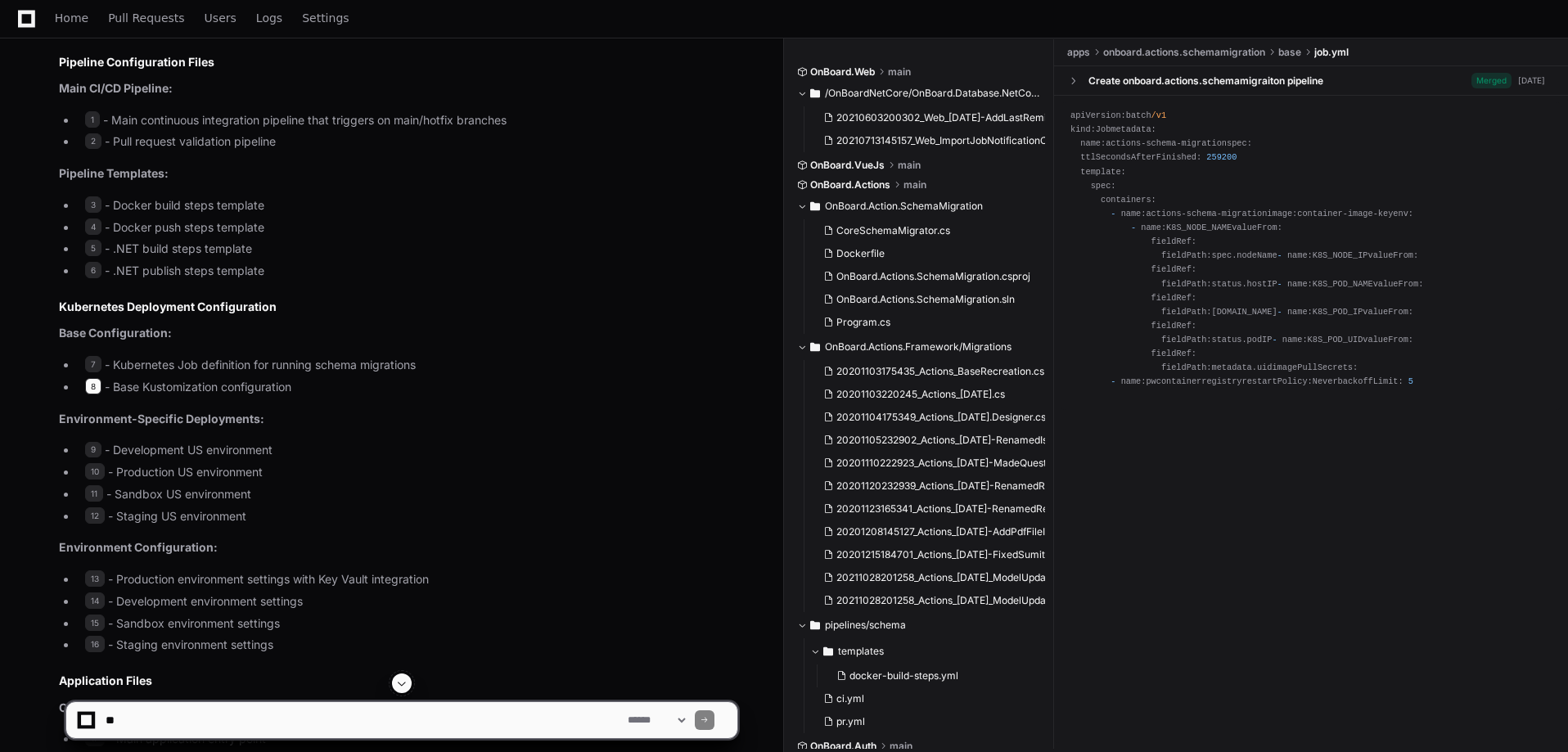
click at [97, 385] on span "8" at bounding box center [93, 386] width 16 height 16
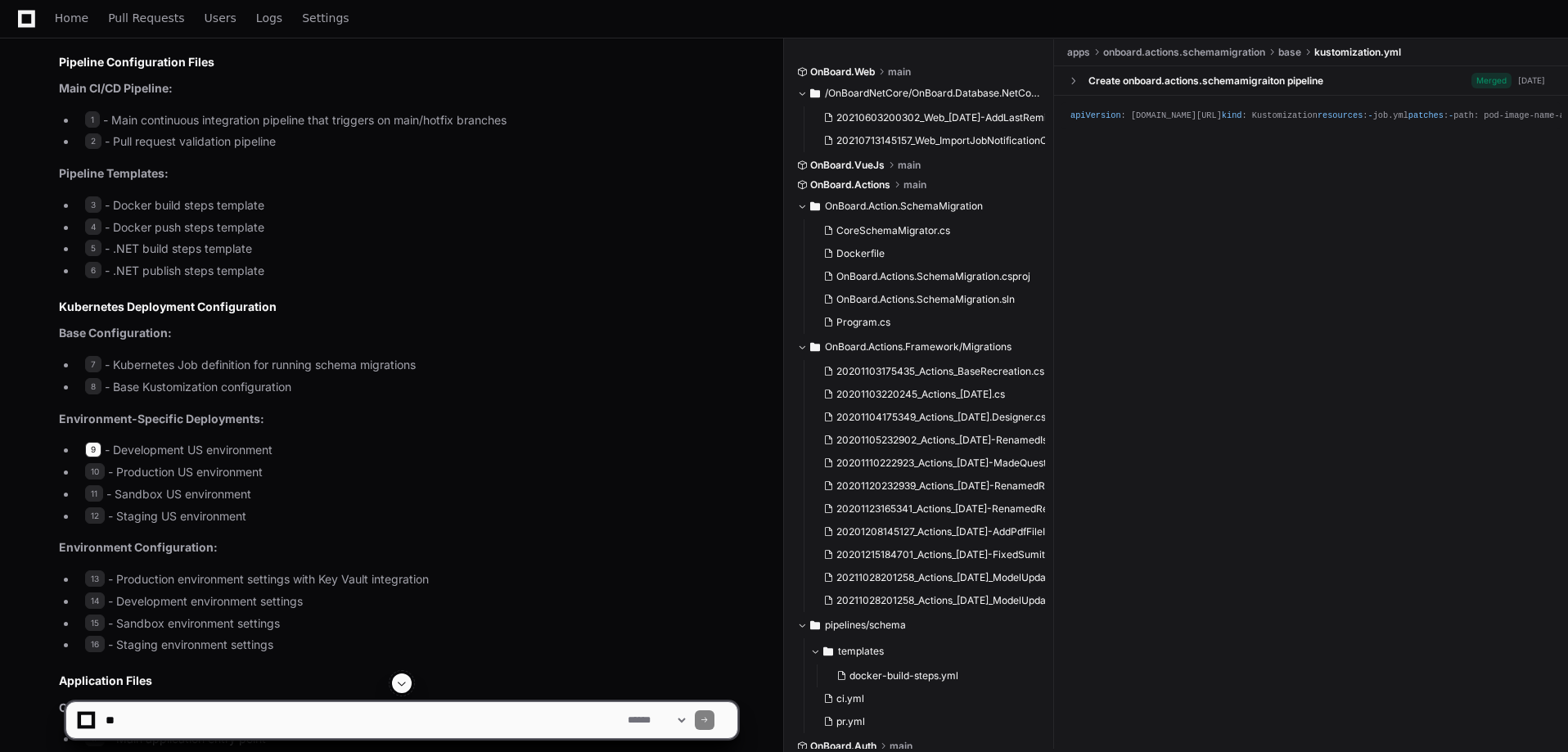
click at [92, 452] on span "9" at bounding box center [93, 450] width 16 height 16
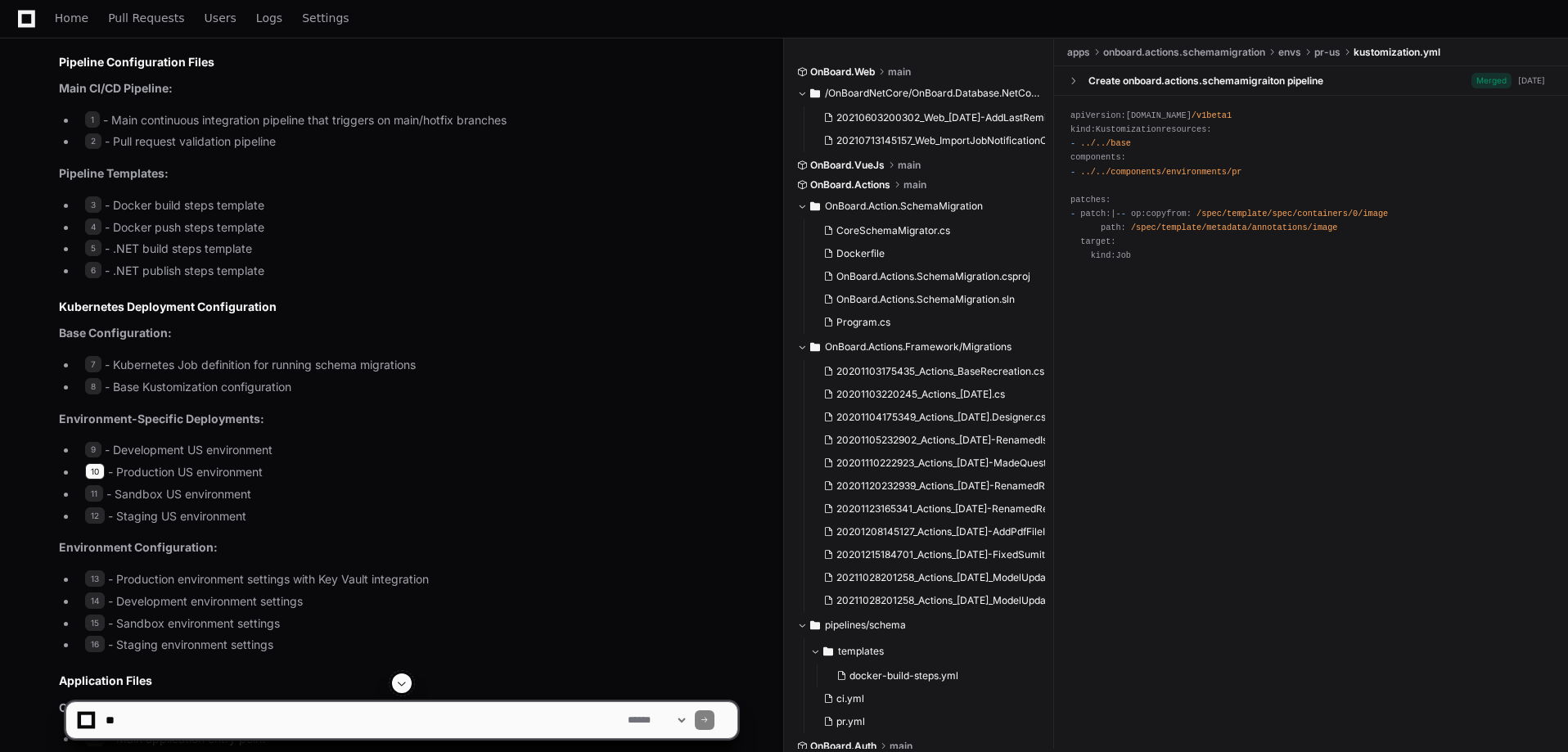
click at [90, 474] on span "10" at bounding box center [95, 471] width 20 height 16
click at [89, 473] on span "10" at bounding box center [95, 471] width 20 height 16
click at [90, 491] on span "11" at bounding box center [94, 493] width 18 height 16
click at [91, 519] on span "12" at bounding box center [95, 515] width 20 height 16
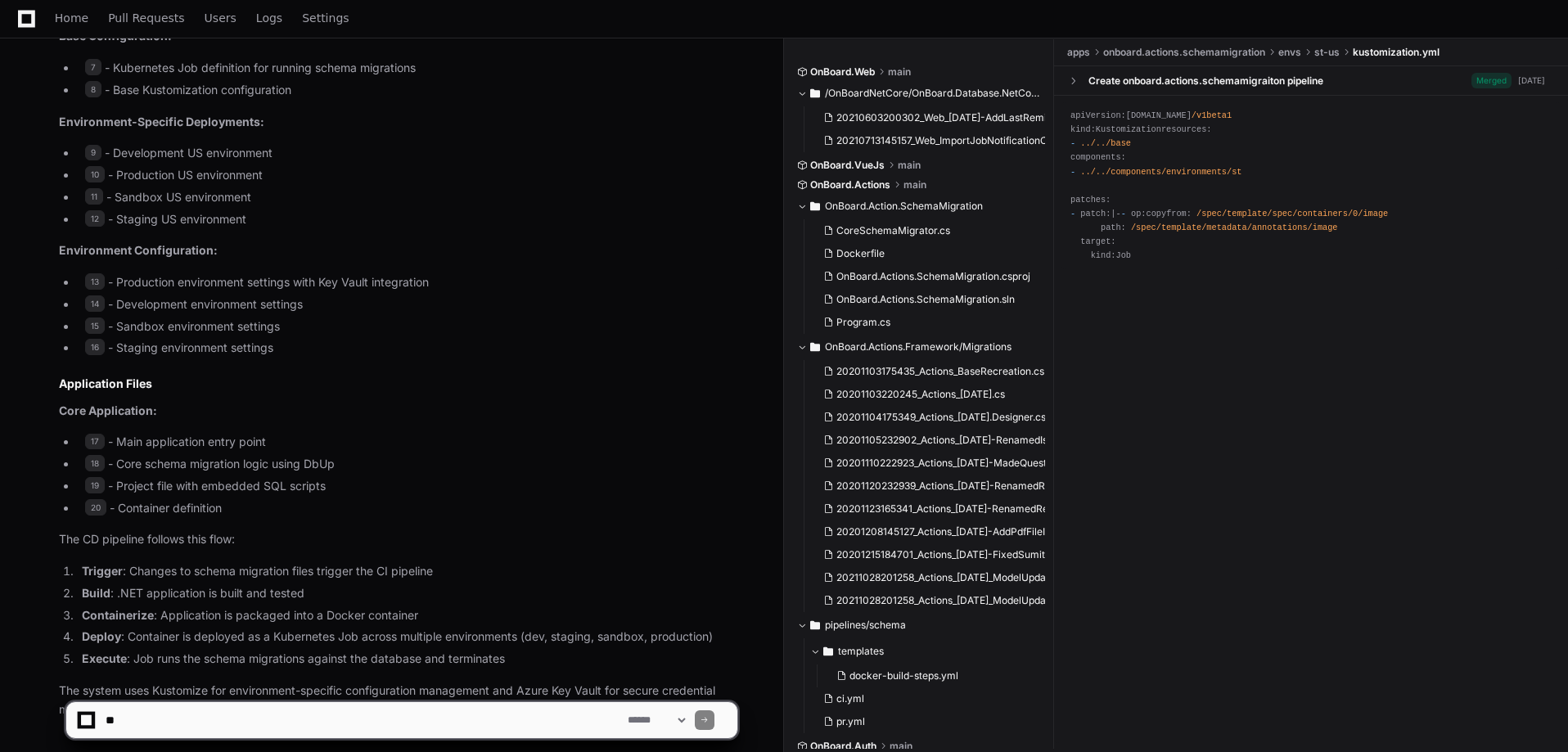
scroll to position [1621, 0]
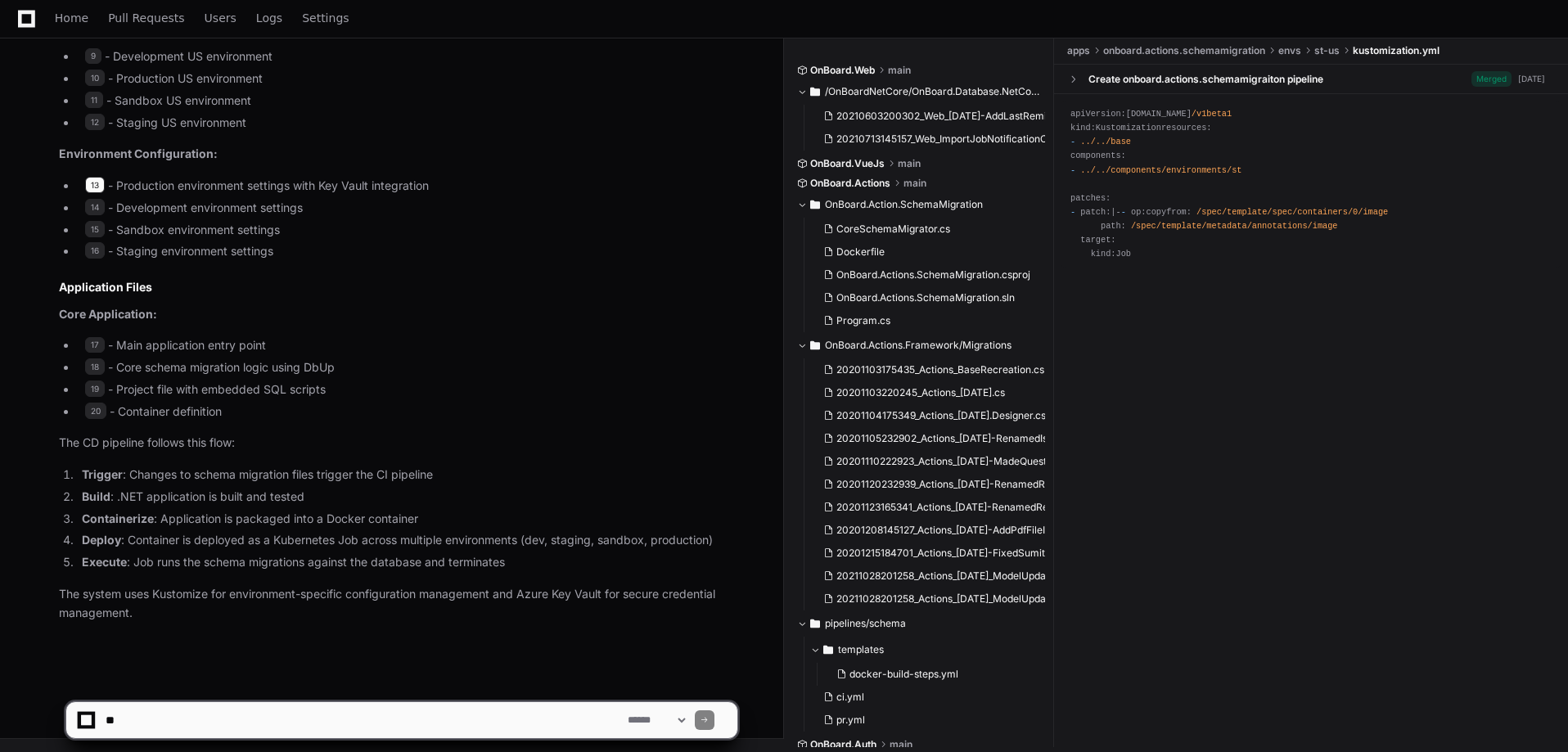
click at [100, 182] on span "13" at bounding box center [95, 185] width 20 height 16
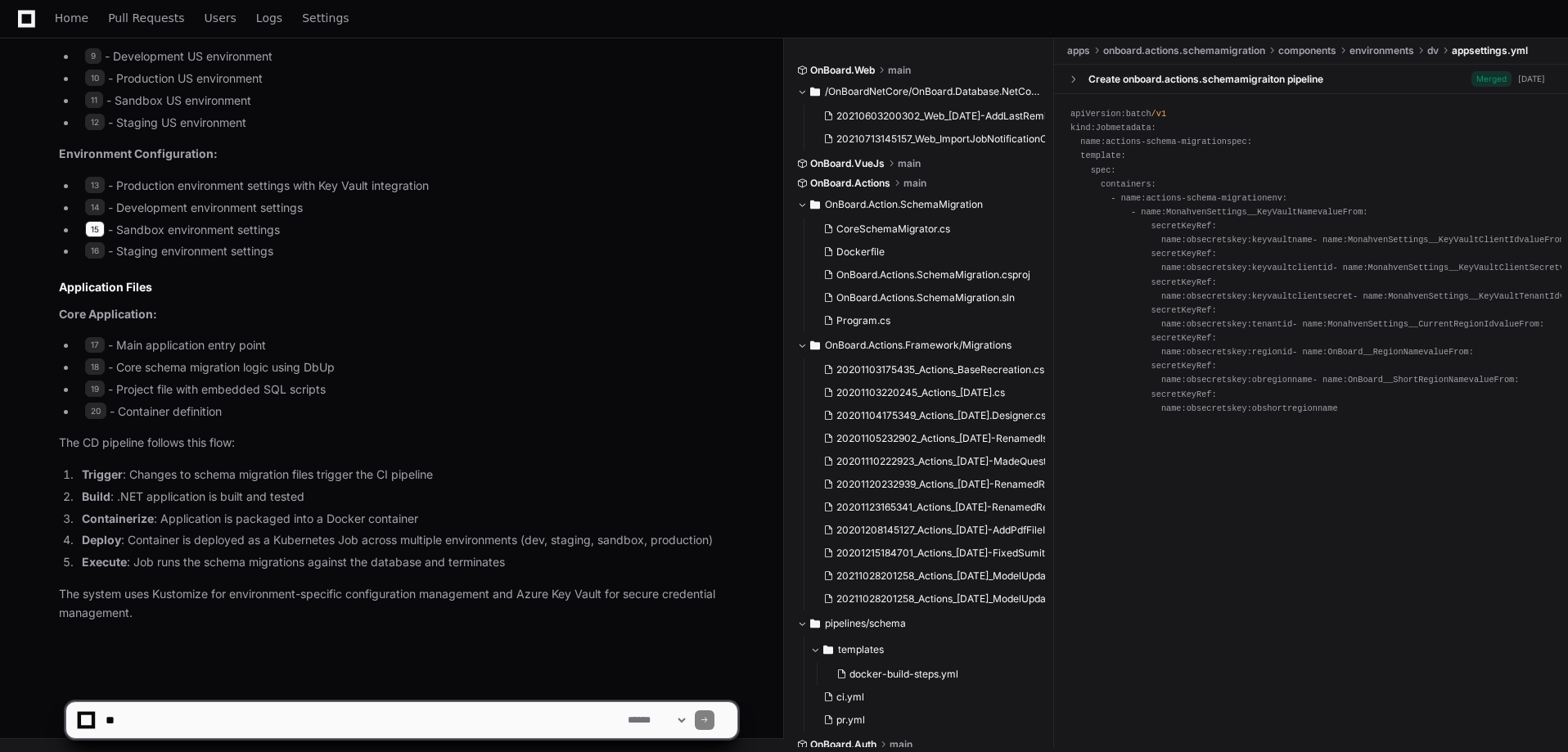
click at [96, 225] on span "15" at bounding box center [95, 229] width 20 height 16
click at [90, 251] on span "16" at bounding box center [95, 250] width 20 height 16
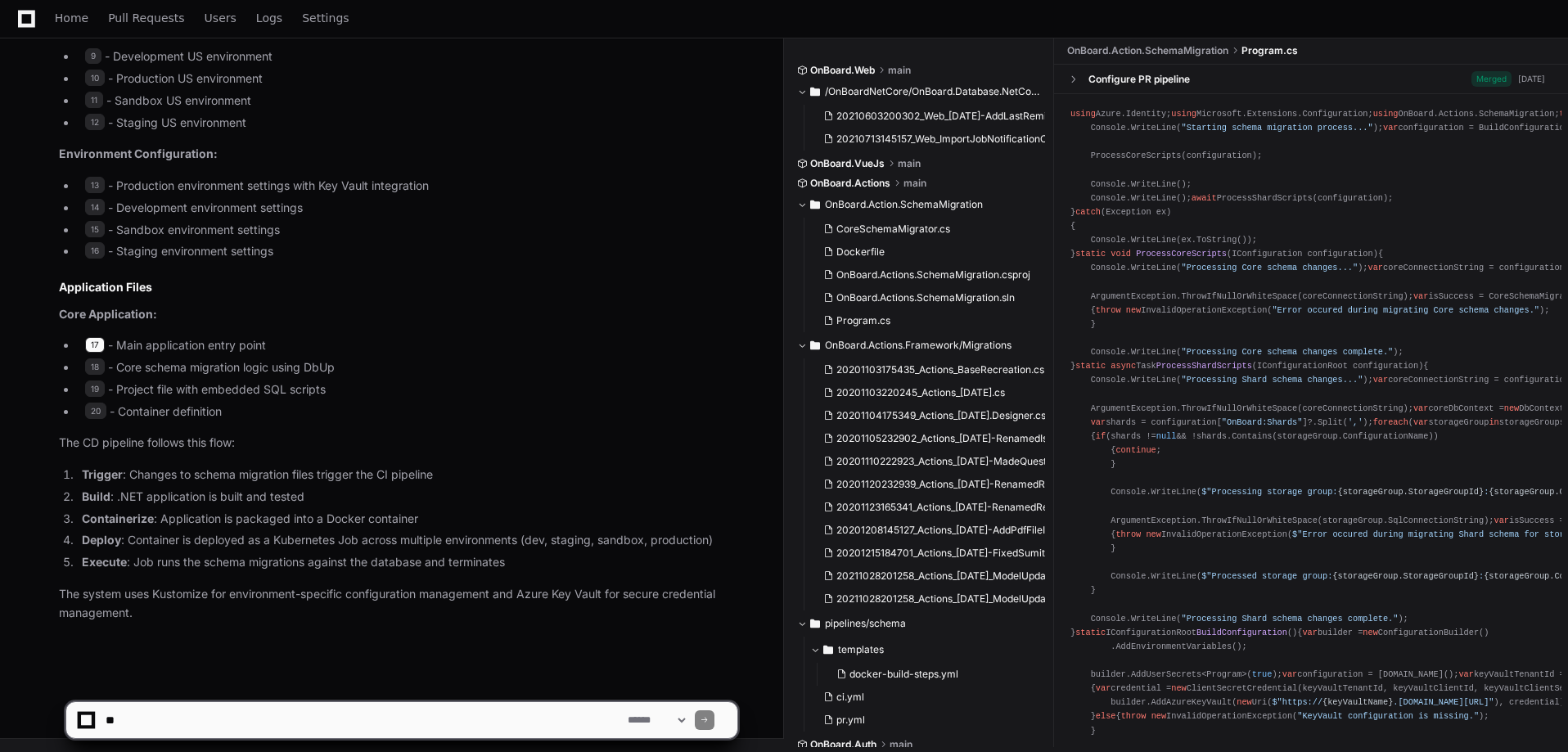
click at [89, 345] on span "17" at bounding box center [95, 344] width 20 height 16
click at [91, 370] on span "18" at bounding box center [95, 366] width 20 height 16
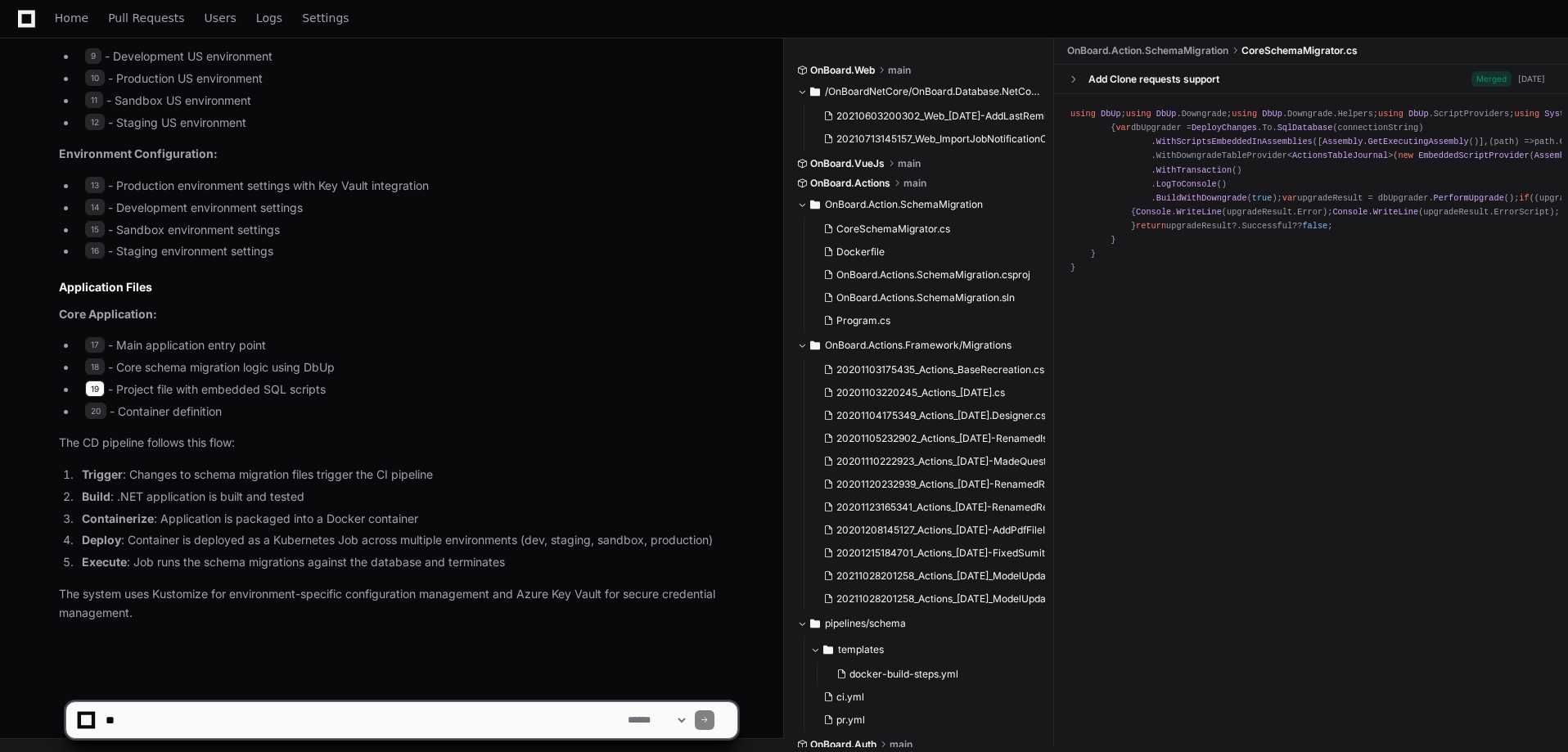
click at [94, 386] on span "19" at bounding box center [95, 389] width 20 height 16
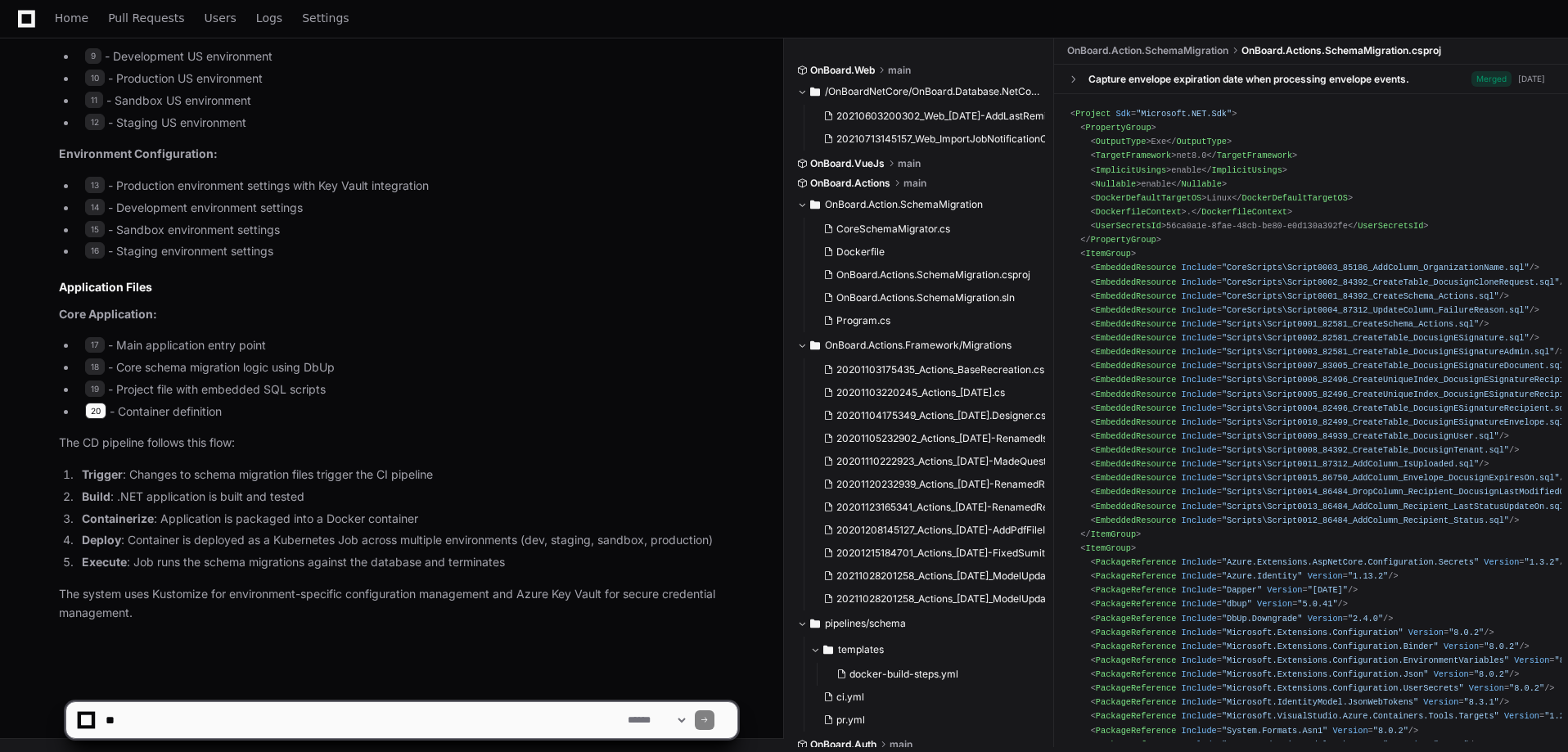
click at [88, 413] on span "20" at bounding box center [96, 410] width 22 height 16
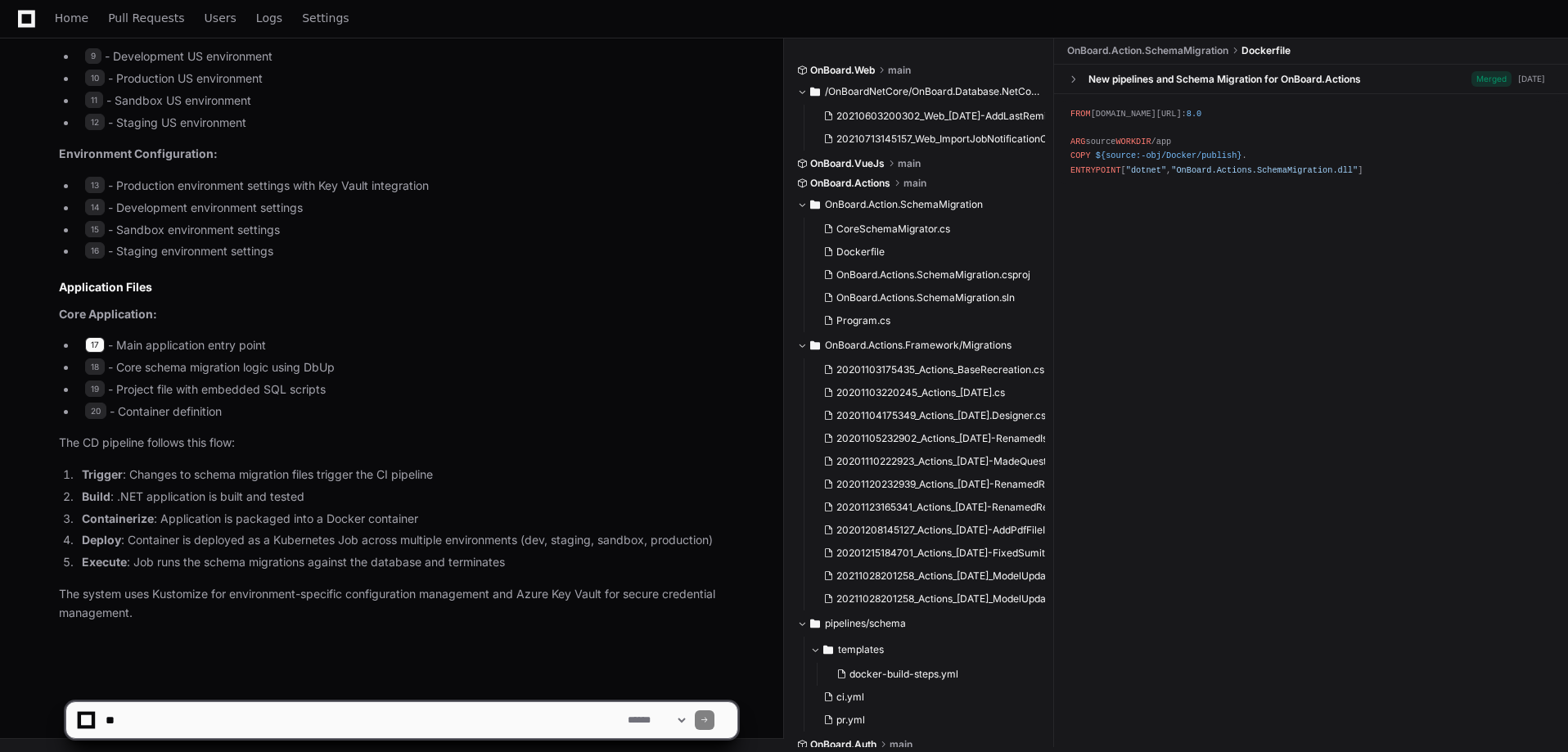
click at [96, 342] on span "17" at bounding box center [95, 344] width 20 height 16
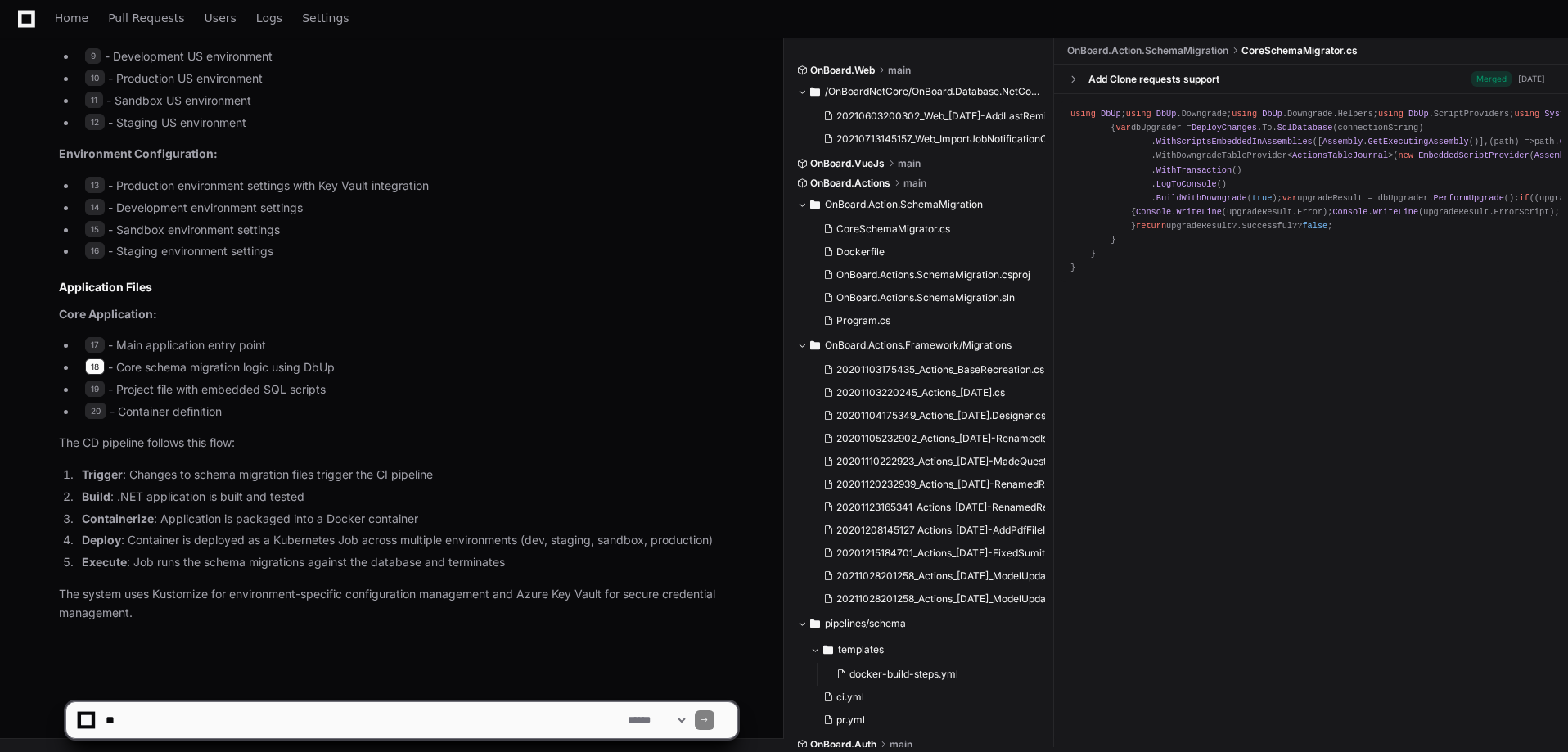
click at [98, 364] on span "18" at bounding box center [95, 366] width 20 height 16
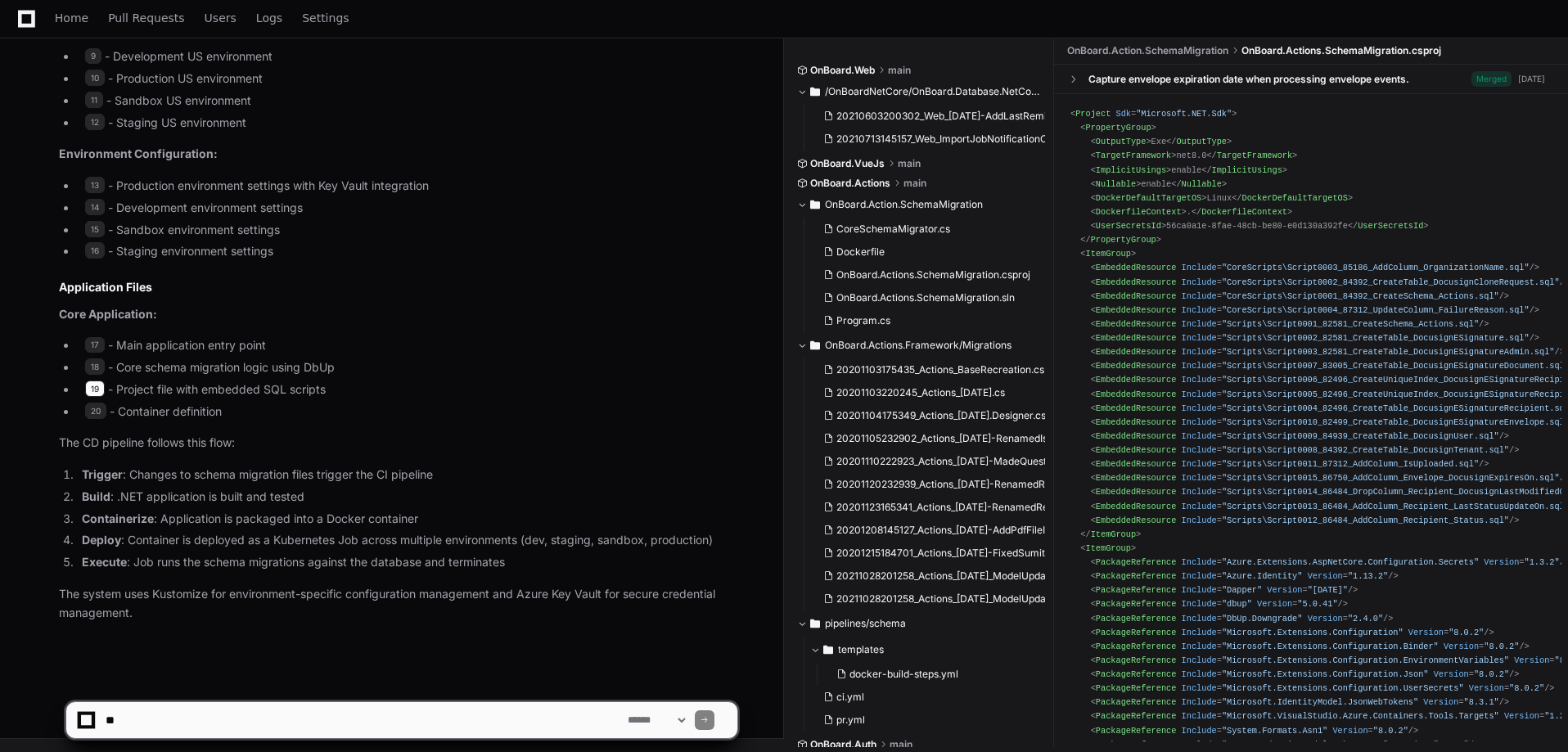
click at [96, 396] on span "19" at bounding box center [95, 389] width 20 height 16
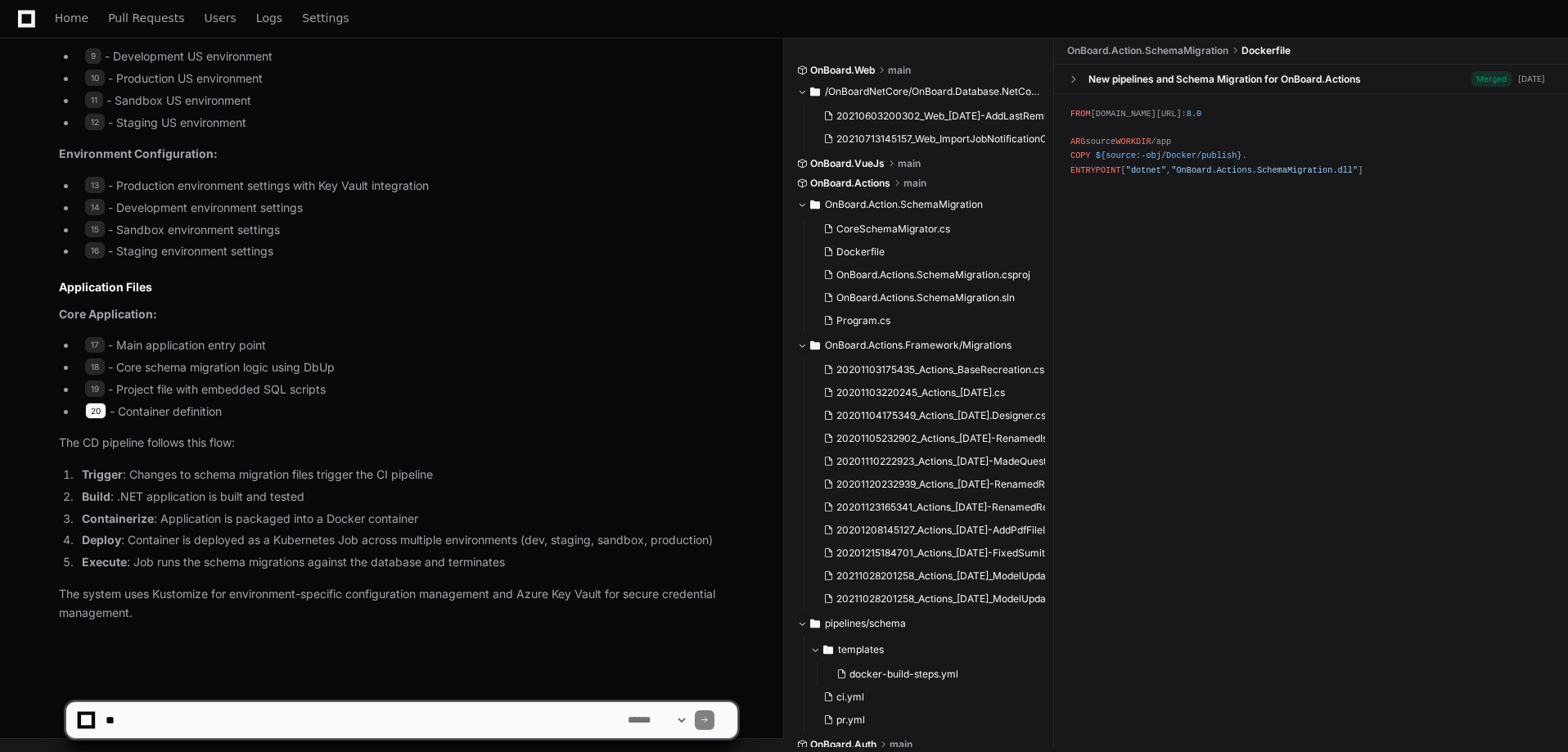
click at [93, 410] on span "20" at bounding box center [96, 410] width 22 height 16
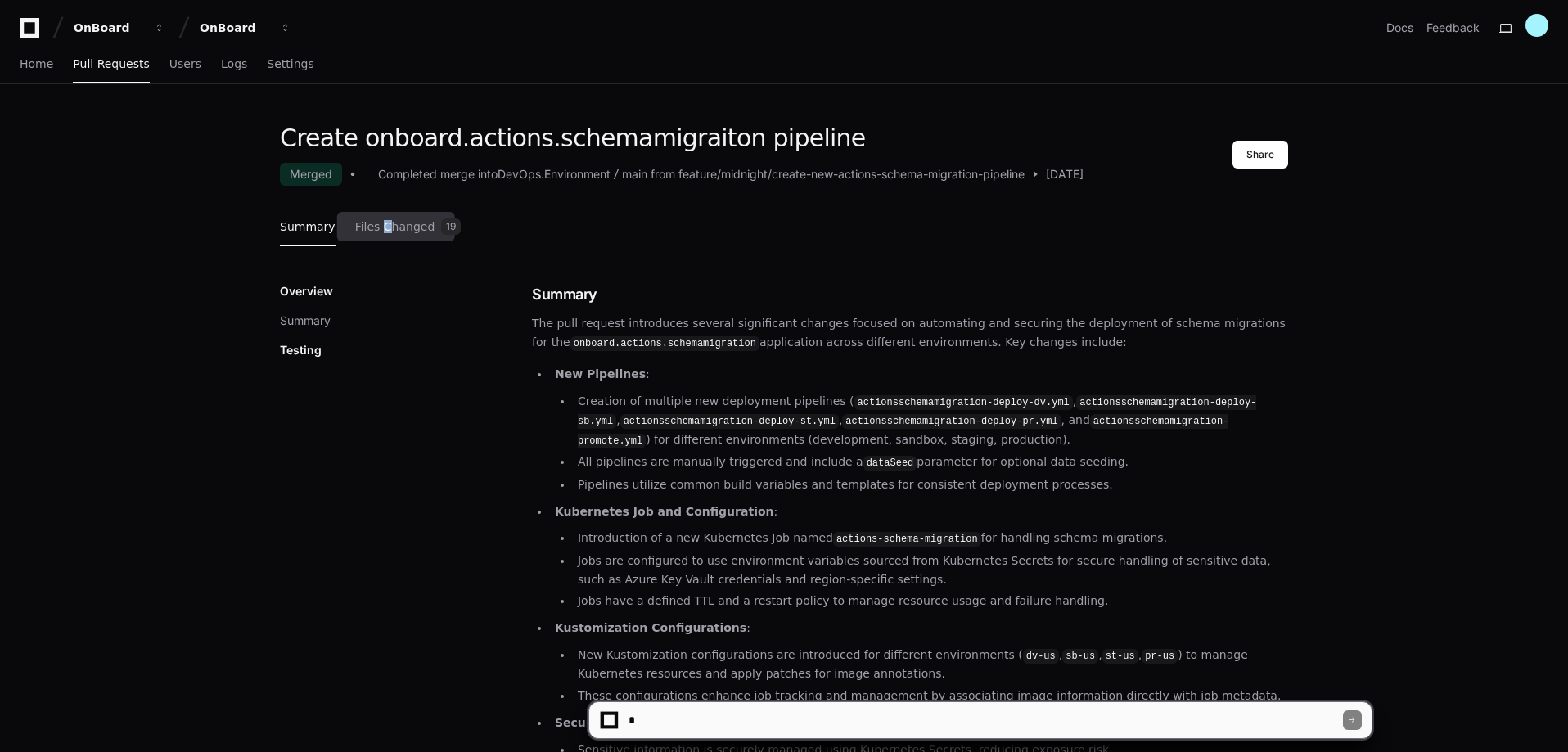
click at [378, 218] on link "Files Changed 19" at bounding box center [408, 227] width 106 height 44
